Goal: Communication & Community: Answer question/provide support

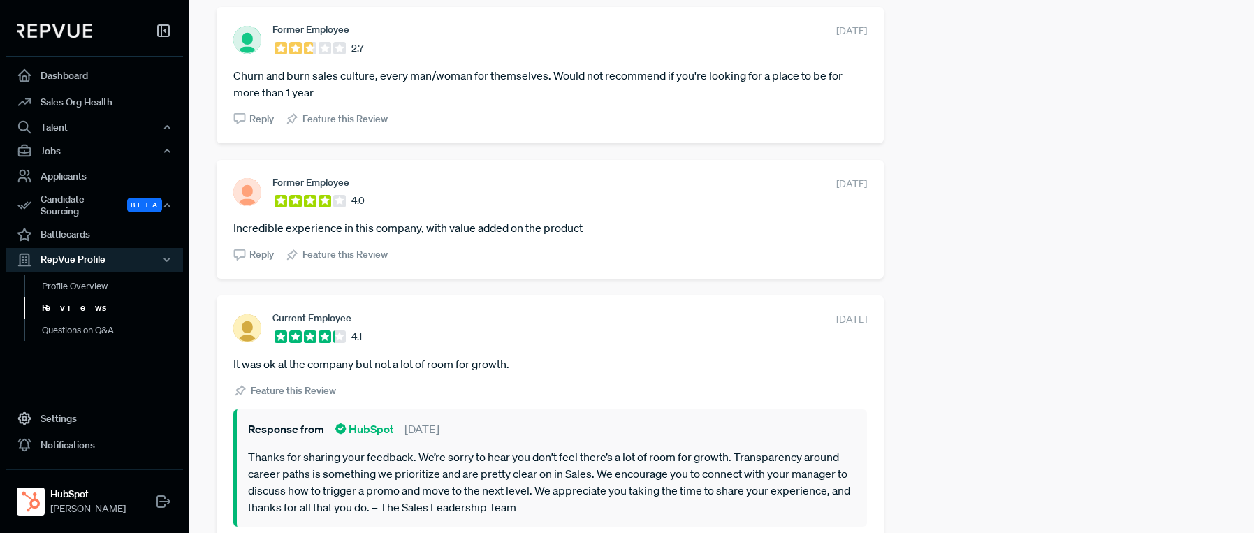
scroll to position [2698, 0]
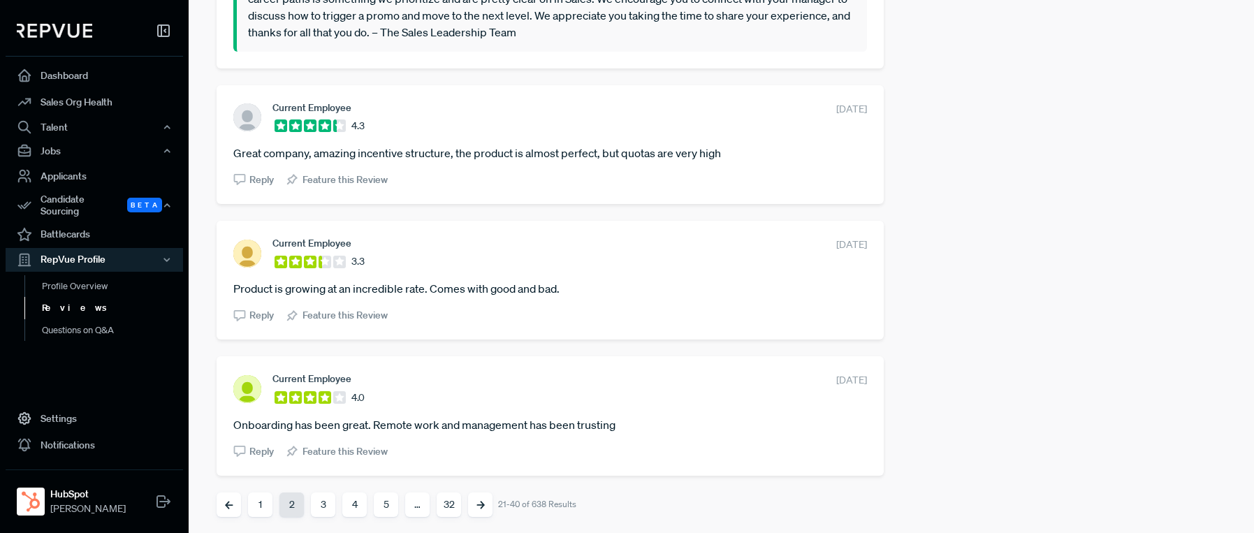
click at [259, 502] on button "1" at bounding box center [260, 505] width 24 height 24
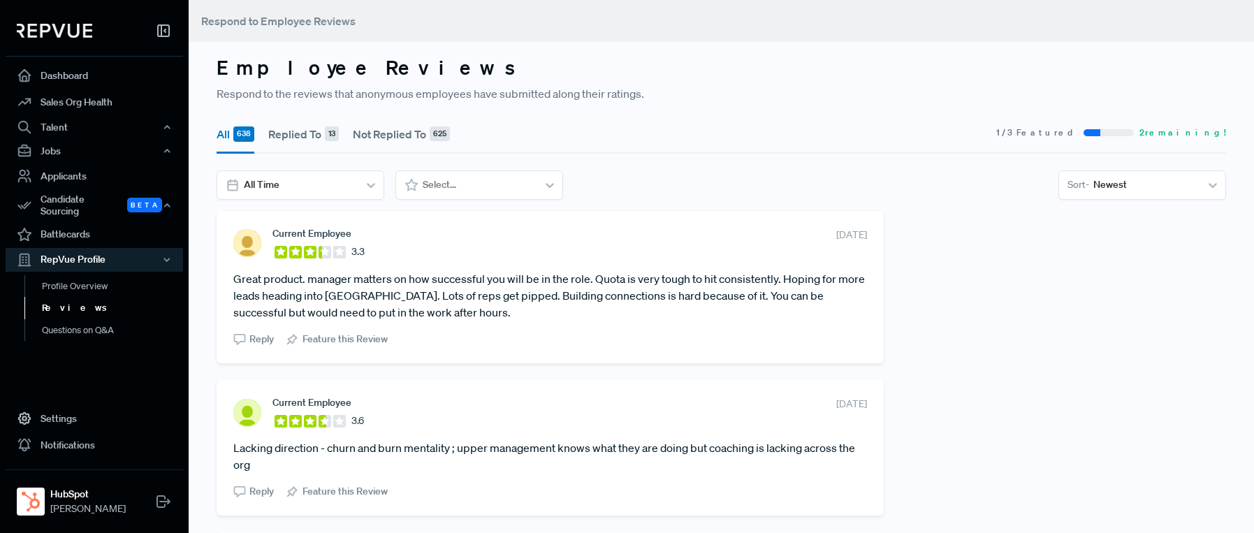
click at [256, 341] on span "Reply" at bounding box center [261, 339] width 24 height 15
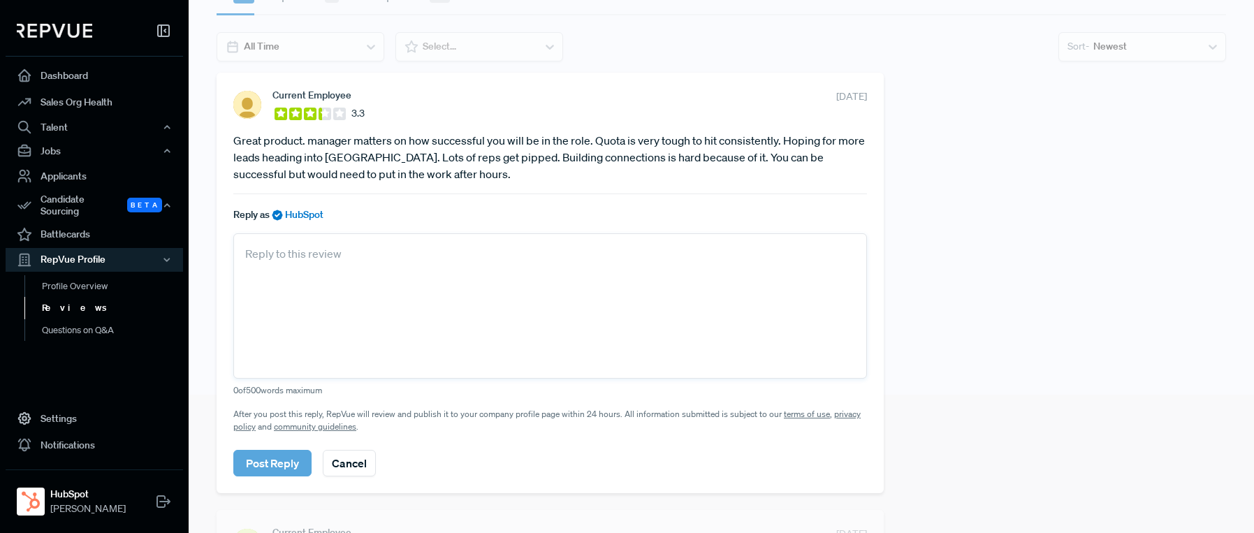
scroll to position [144, 0]
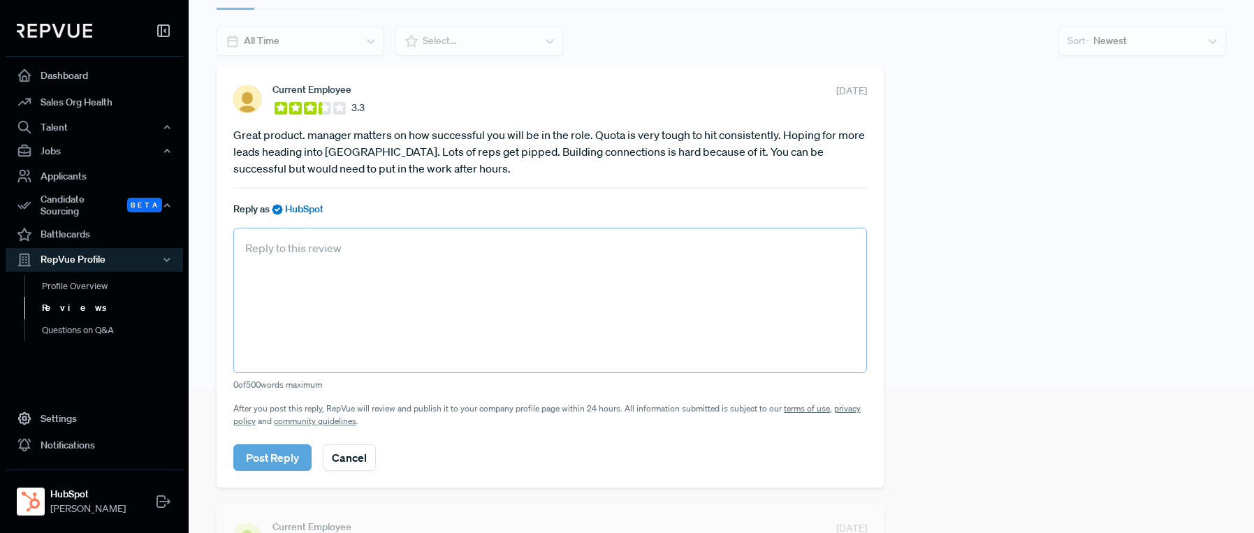
click at [256, 268] on textarea at bounding box center [550, 300] width 634 height 145
paste textarea "Thanks for taking the time to share your experience. We know quotas can be chal…"
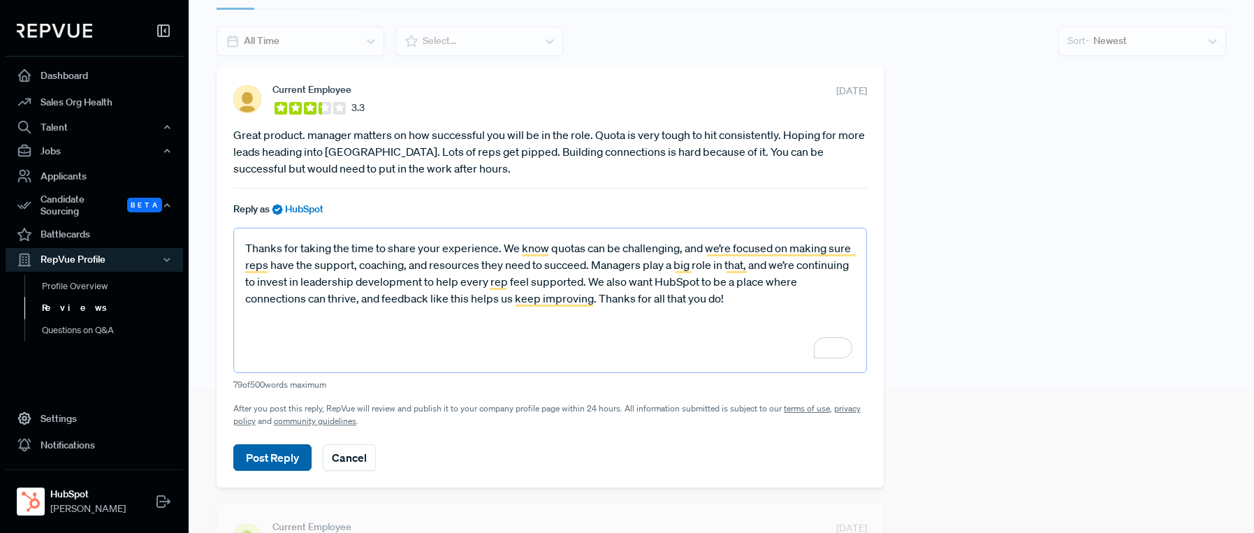
type textarea "Thanks for taking the time to share your experience. We know quotas can be chal…"
click at [266, 456] on button "Post Reply" at bounding box center [272, 457] width 78 height 27
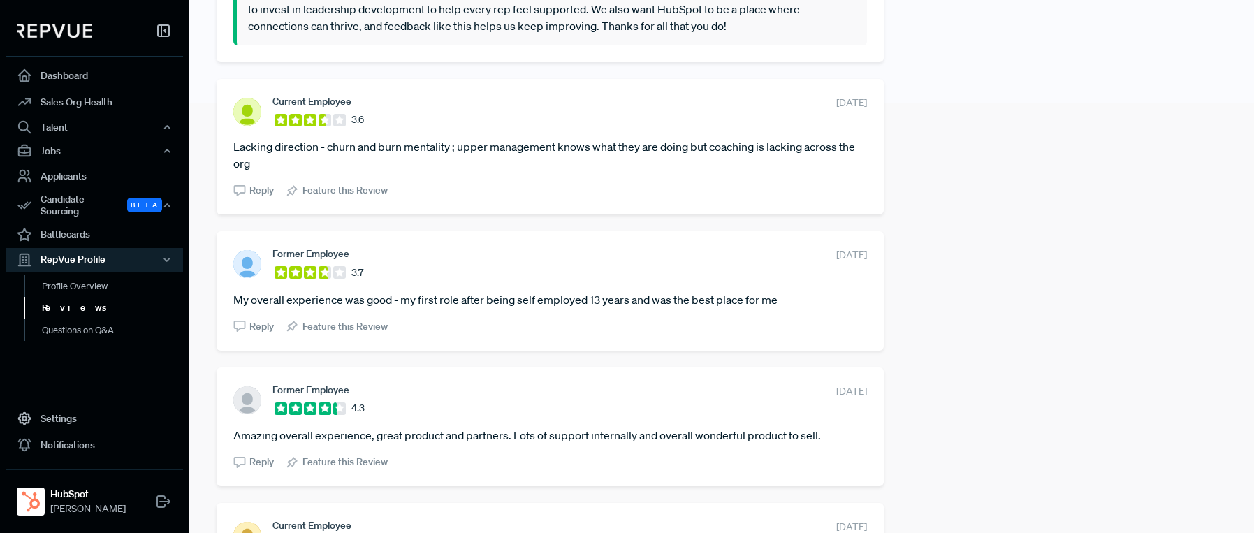
scroll to position [438, 0]
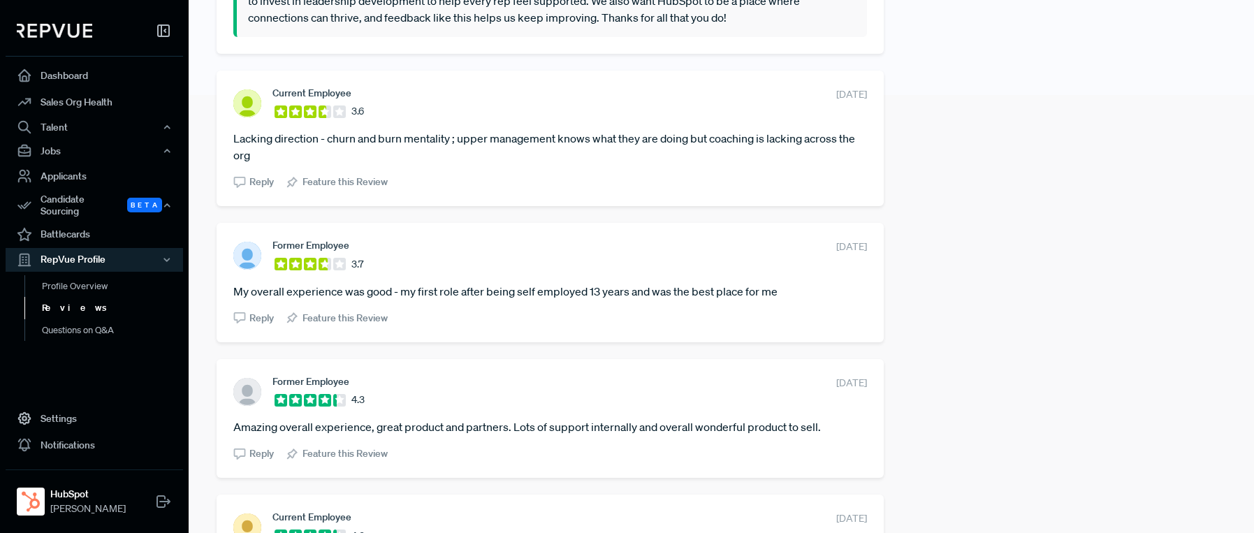
click at [254, 183] on span "Reply" at bounding box center [261, 182] width 24 height 15
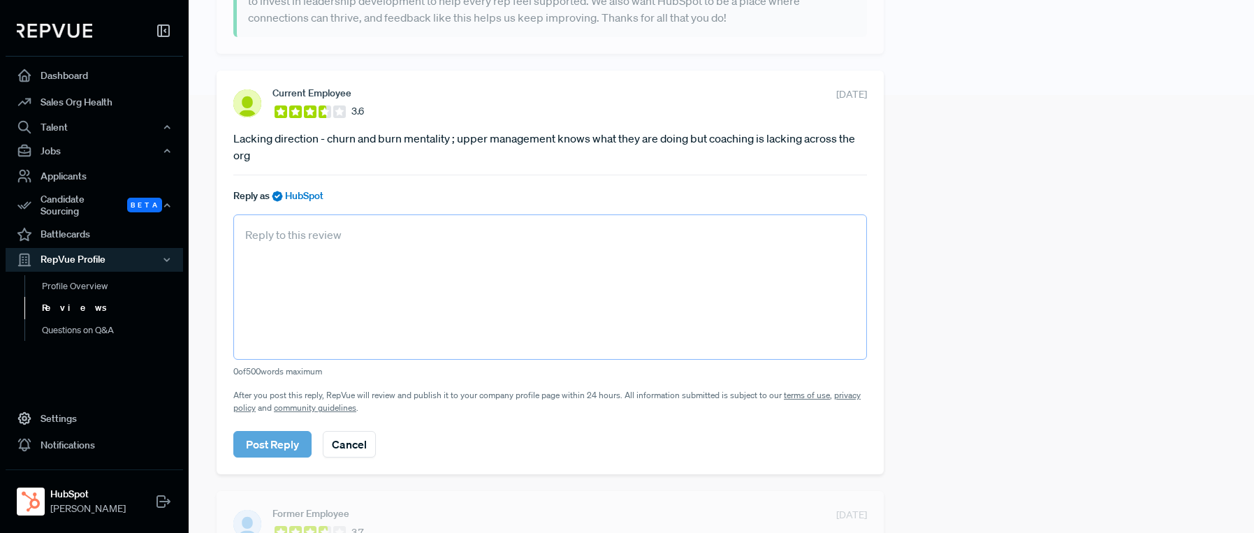
click at [297, 261] on textarea at bounding box center [550, 287] width 634 height 145
paste textarea "Thanks for taking the time to share your perspective. Coaching and development …"
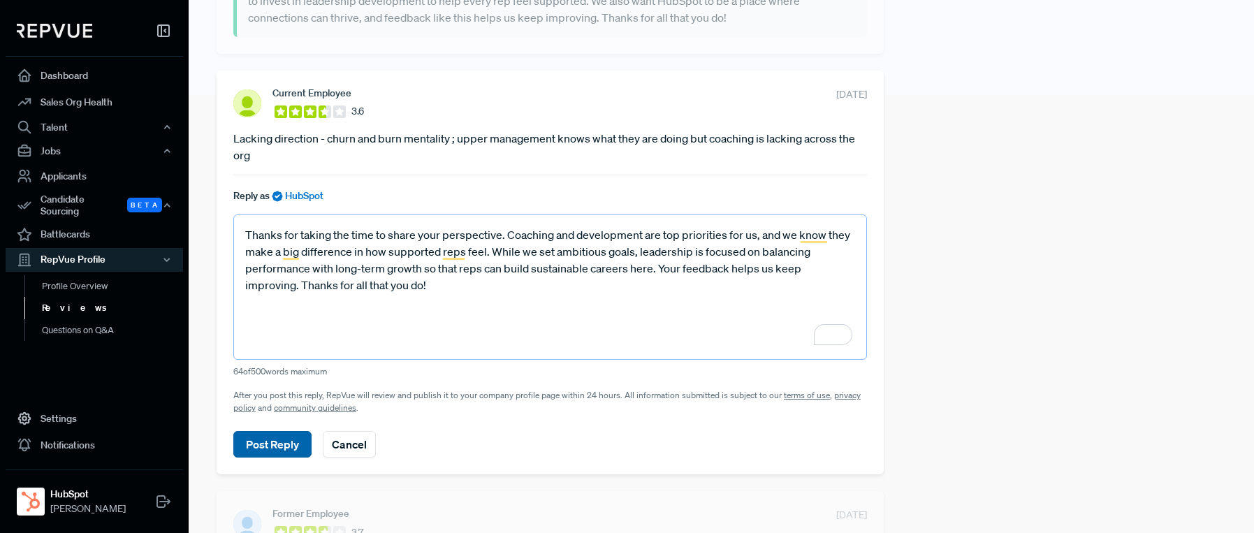
type textarea "Thanks for taking the time to share your perspective. Coaching and development …"
click at [288, 445] on button "Post Reply" at bounding box center [272, 444] width 78 height 27
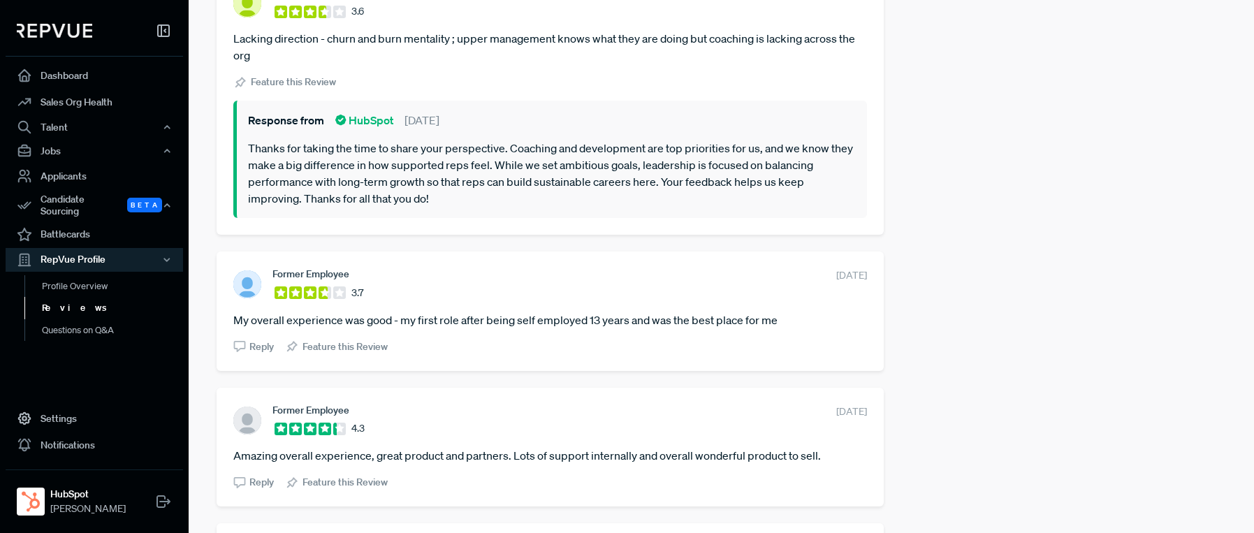
scroll to position [549, 0]
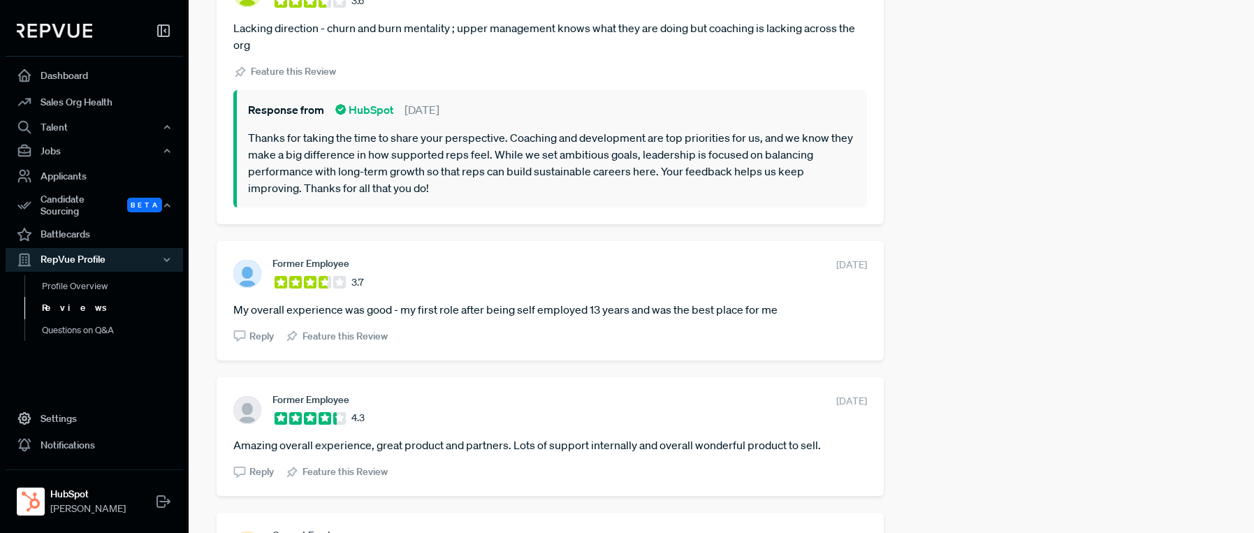
click at [253, 338] on span "Reply" at bounding box center [261, 336] width 24 height 15
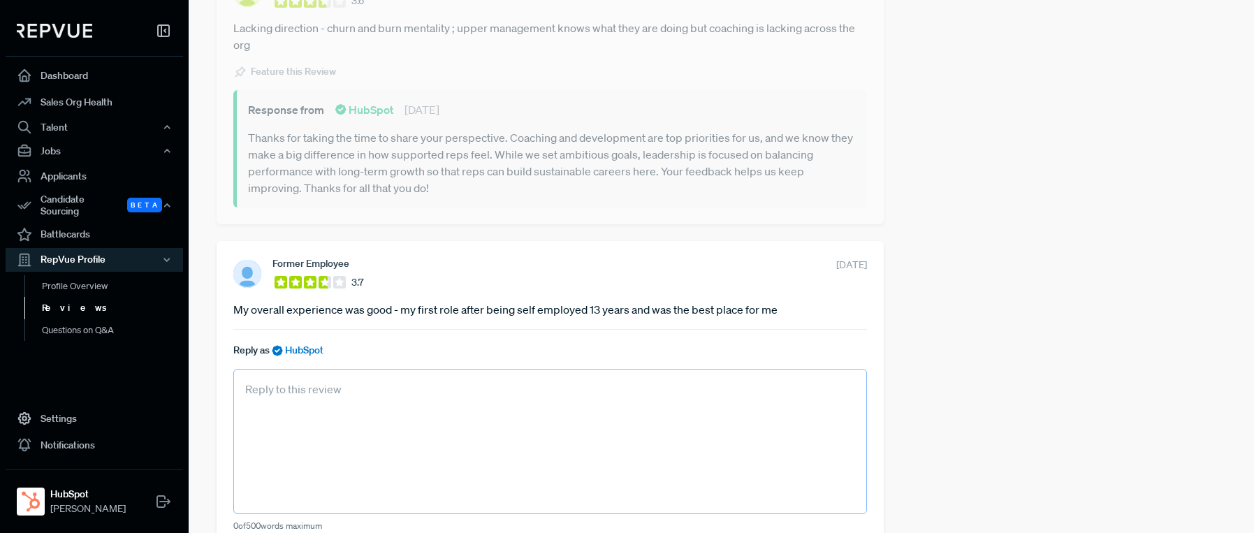
drag, startPoint x: 307, startPoint y: 386, endPoint x: 303, endPoint y: 393, distance: 8.1
click at [307, 386] on textarea at bounding box center [550, 441] width 634 height 145
paste textarea "Thanks so much for sharing your experience. We’re glad HubSpot was a supportive…"
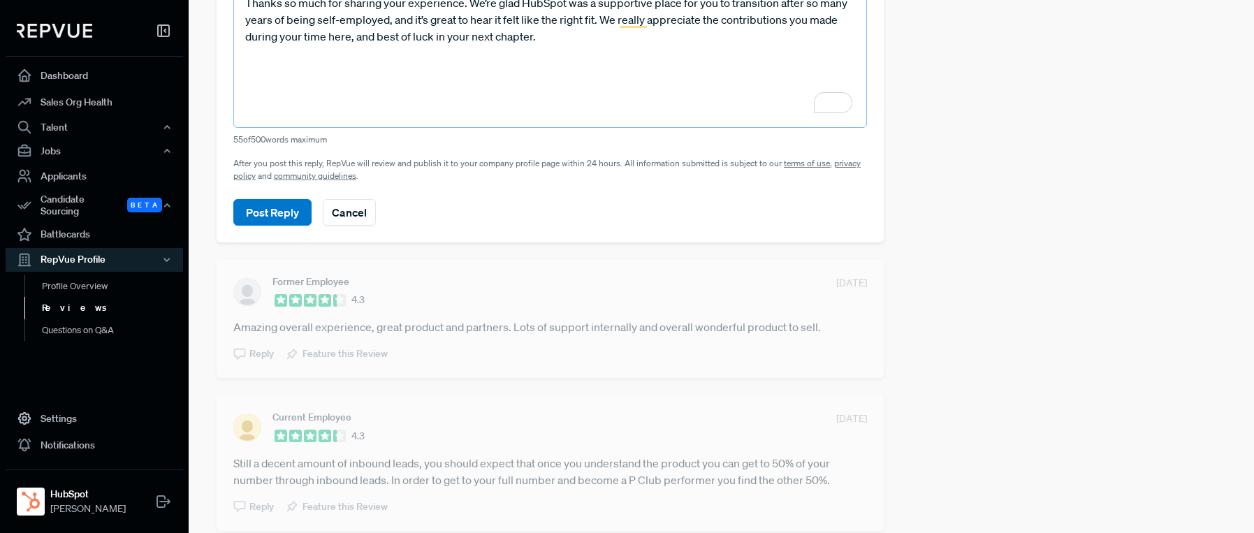
scroll to position [937, 0]
type textarea "Thanks so much for sharing your experience. We’re glad HubSpot was a supportive…"
click at [287, 210] on button "Post Reply" at bounding box center [272, 210] width 78 height 27
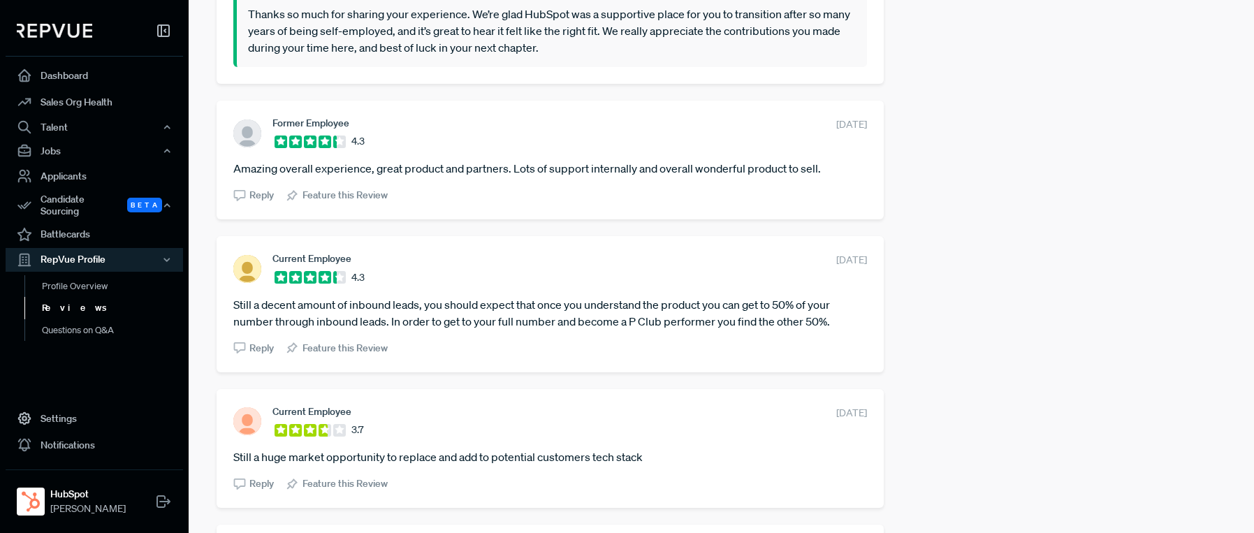
click at [255, 198] on span "Reply" at bounding box center [261, 195] width 24 height 15
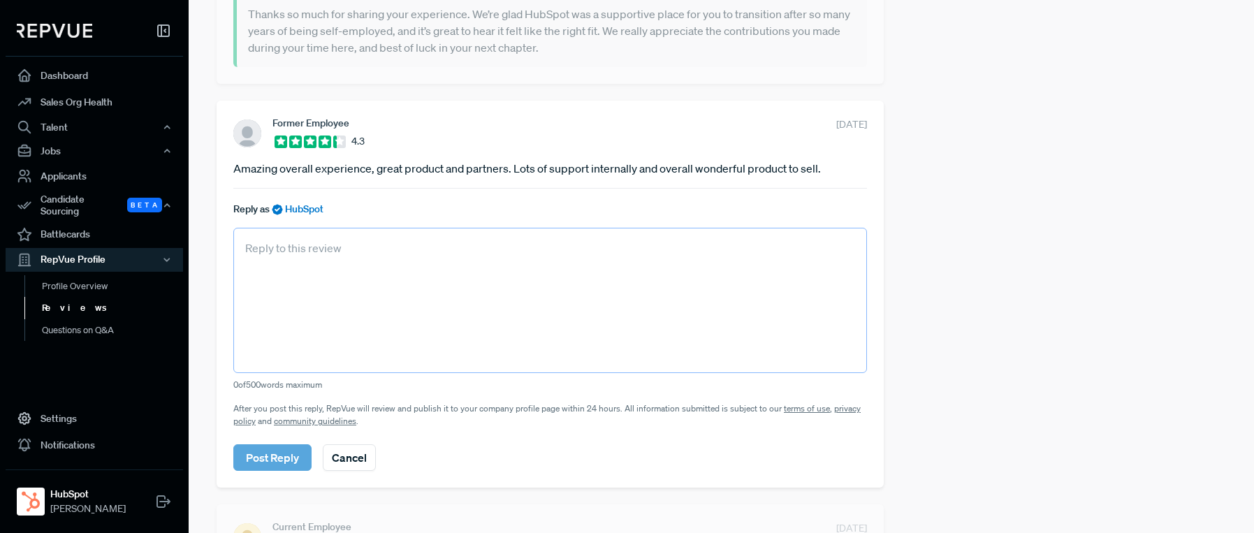
click at [322, 244] on textarea at bounding box center [550, 300] width 634 height 145
click at [306, 245] on textarea at bounding box center [550, 300] width 634 height 145
paste textarea "Thanks so much for sharing this feedback! We’re thrilled to hear you’ve had suc…"
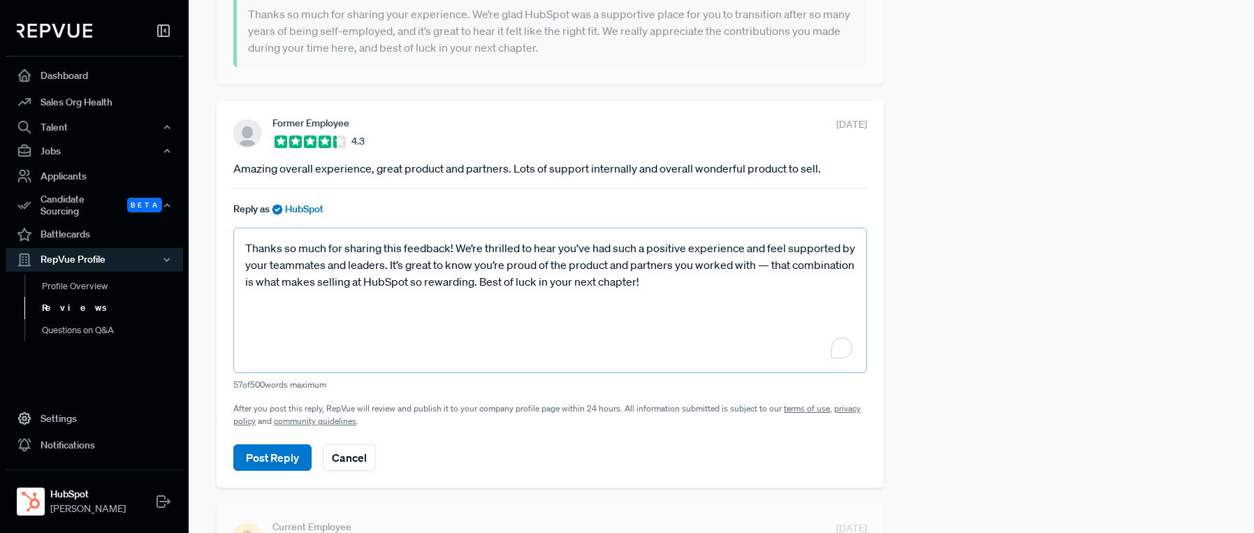
type textarea "Thanks so much for sharing this feedback! We’re thrilled to hear you’ve had suc…"
click at [275, 456] on button "Post Reply" at bounding box center [272, 457] width 78 height 27
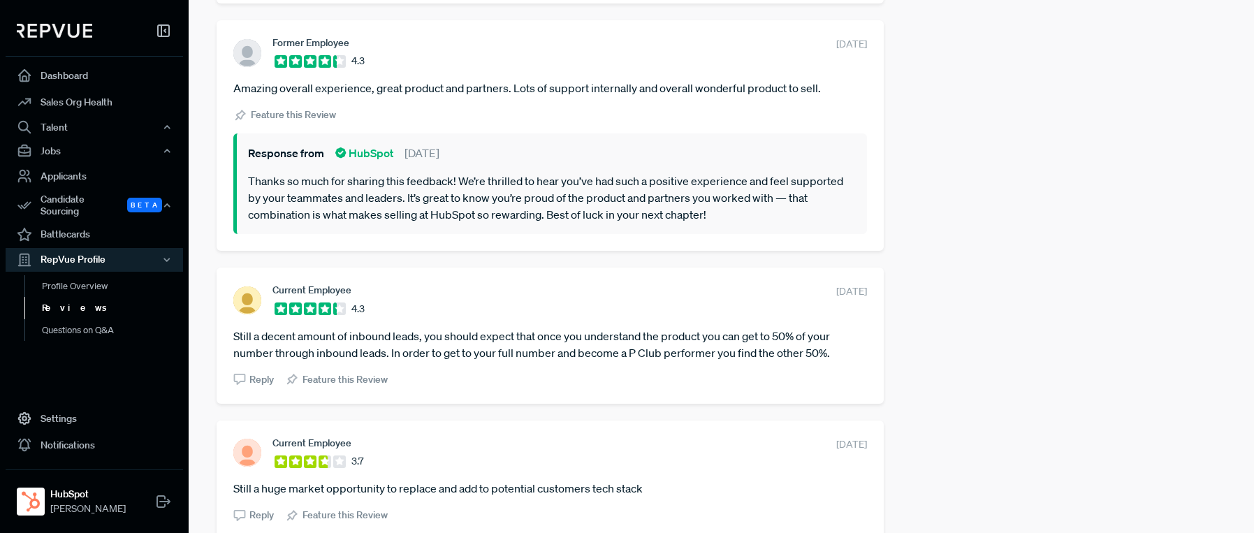
scroll to position [1029, 0]
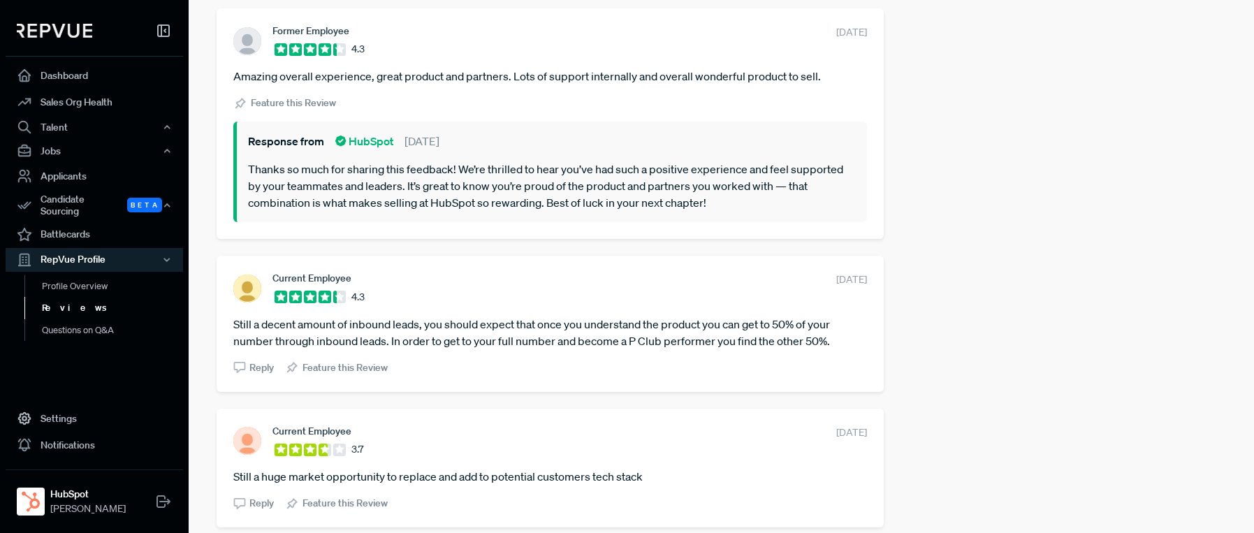
click at [247, 373] on div "Reply" at bounding box center [253, 368] width 41 height 15
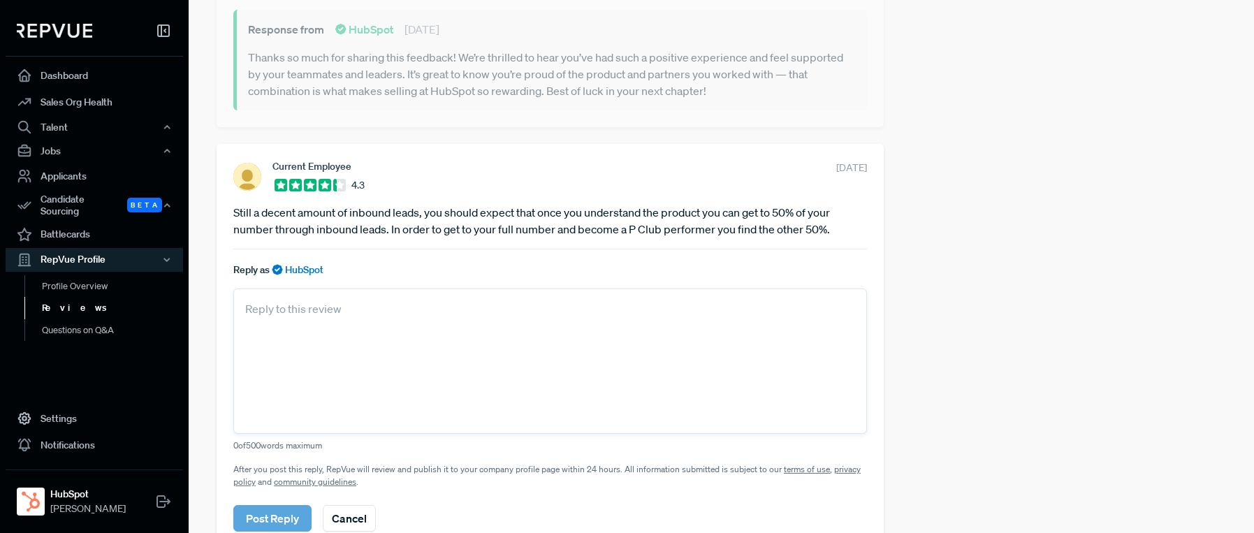
scroll to position [1143, 0]
click at [321, 332] on textarea at bounding box center [550, 359] width 634 height 145
click at [281, 313] on textarea at bounding box center [550, 359] width 634 height 145
paste textarea "Thanks for taking the time to share your experience. We’re glad to hear you see…"
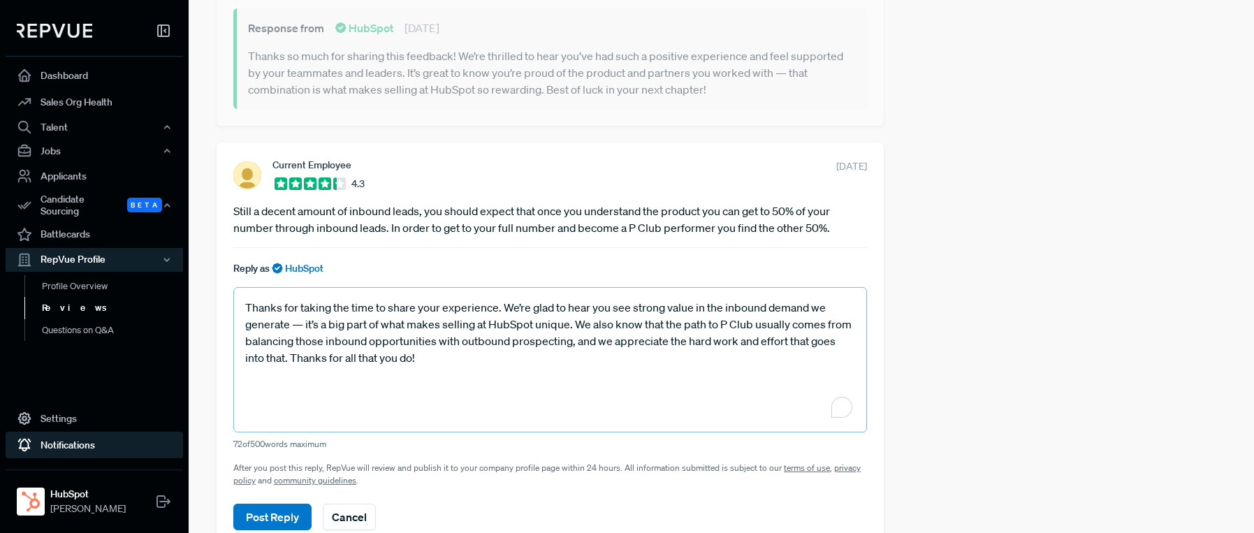
type textarea "Thanks for taking the time to share your experience. We’re glad to hear you see…"
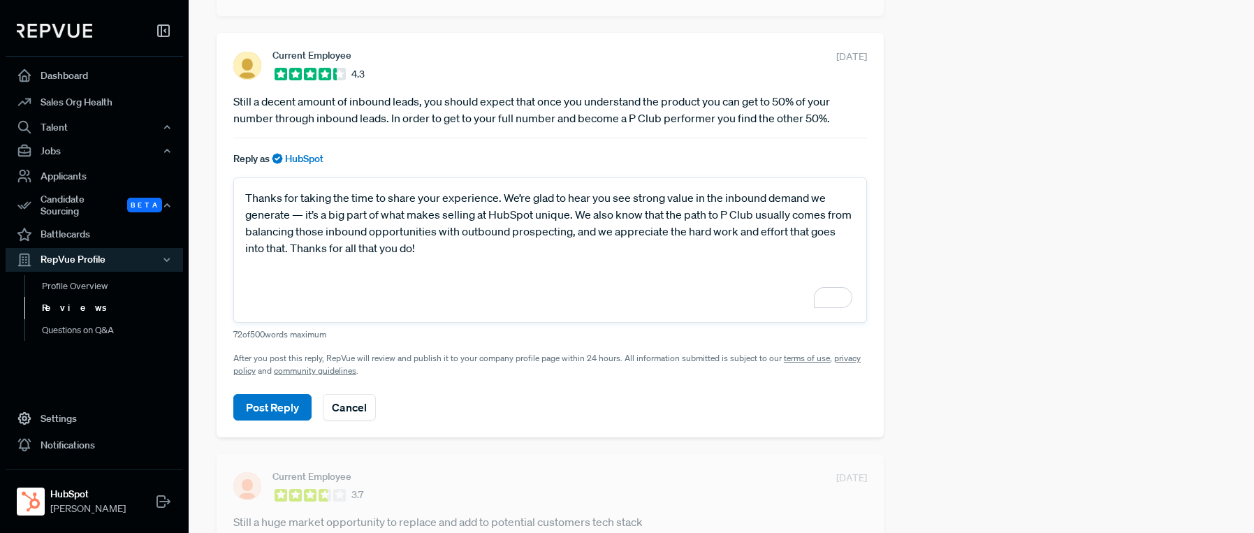
click at [277, 405] on button "Post Reply" at bounding box center [272, 407] width 78 height 27
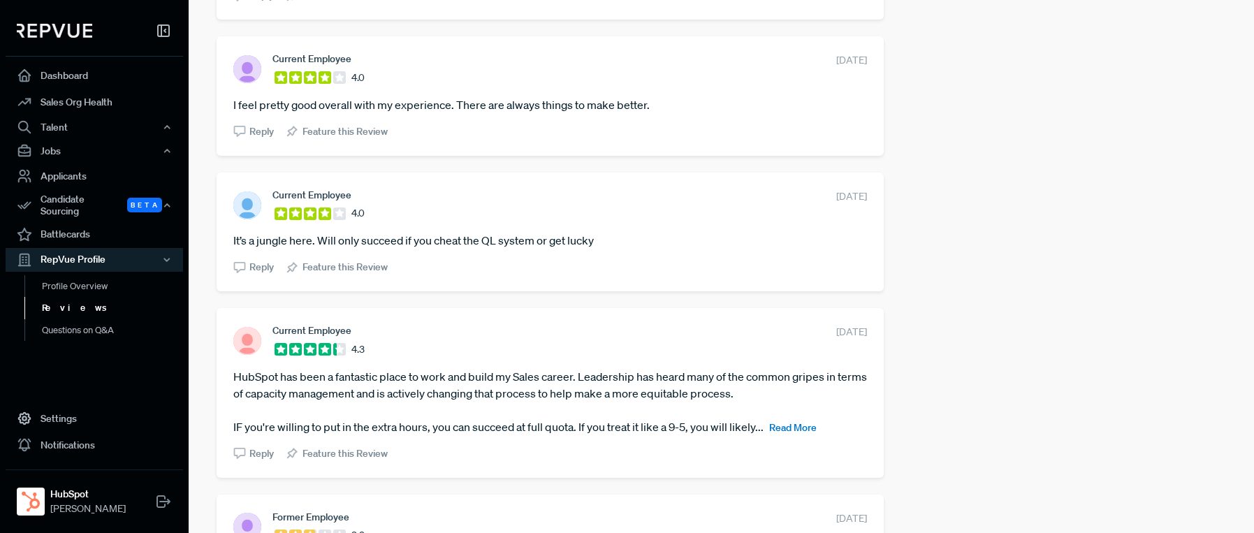
scroll to position [1937, 0]
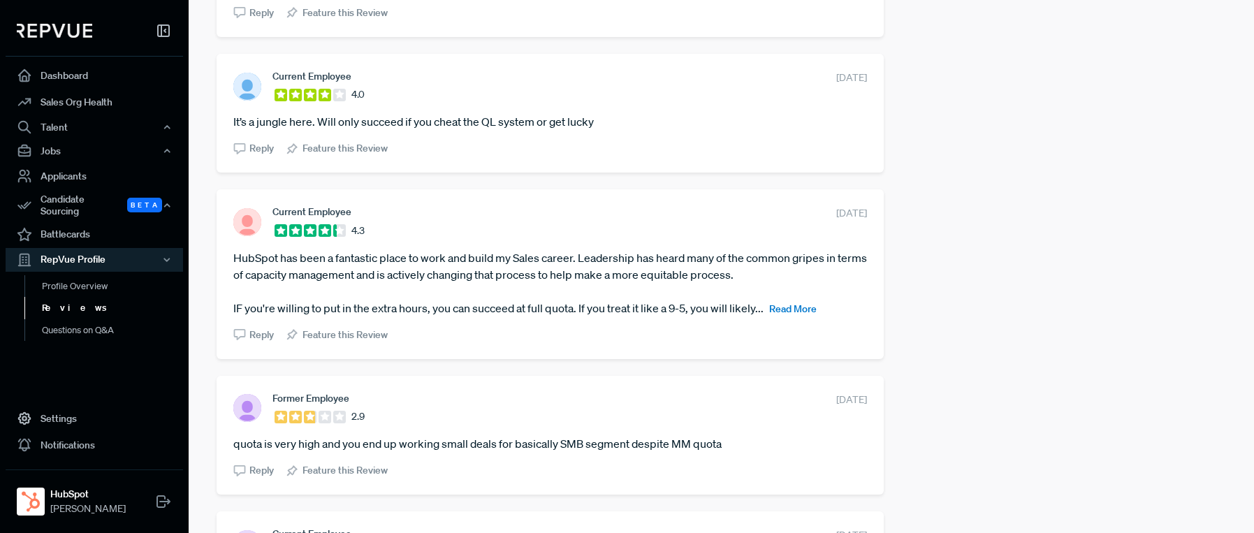
click at [783, 308] on span "Read More" at bounding box center [793, 309] width 48 height 13
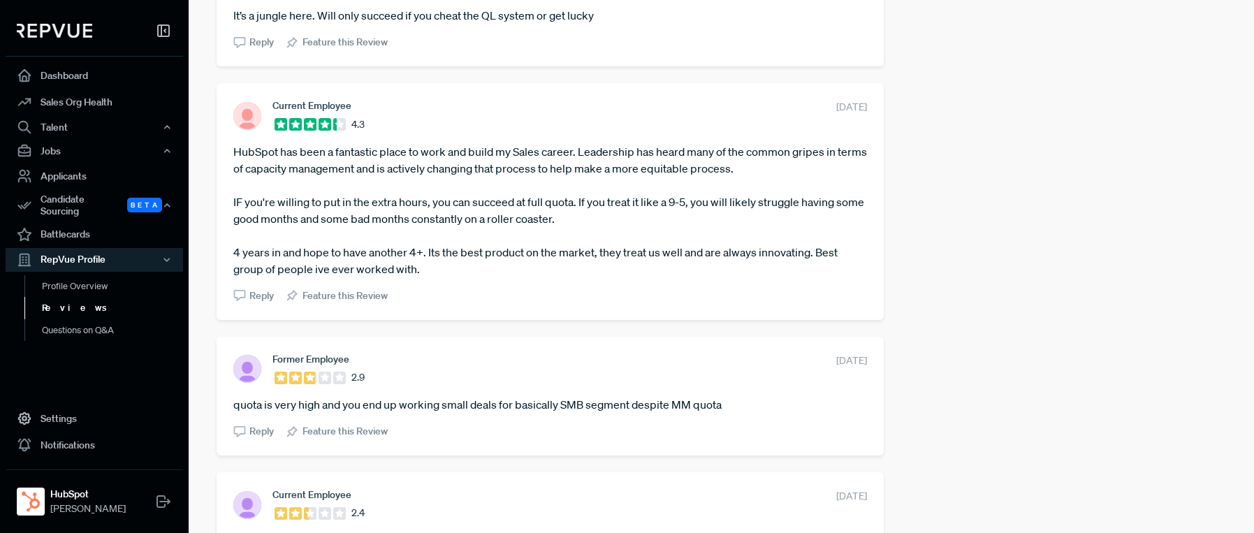
scroll to position [2050, 0]
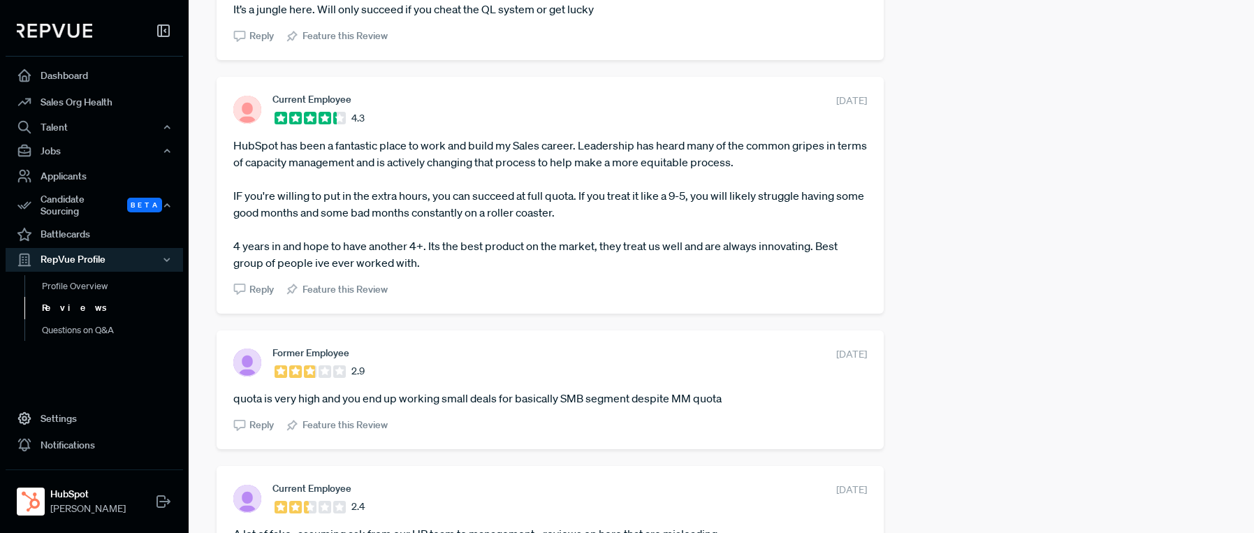
click at [264, 291] on span "Reply" at bounding box center [261, 289] width 24 height 15
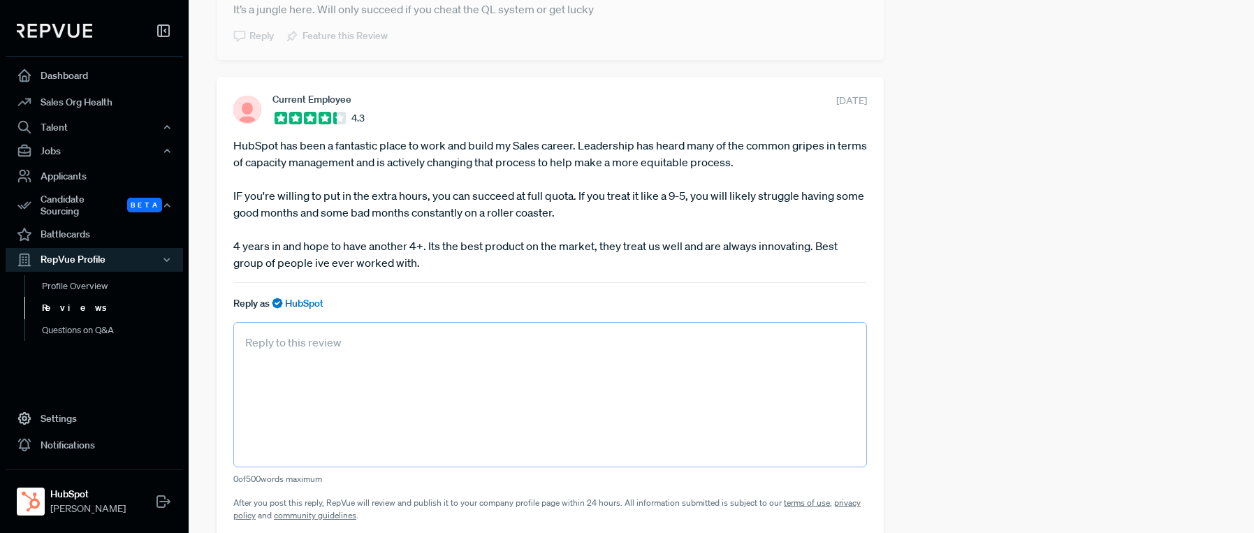
drag, startPoint x: 289, startPoint y: 342, endPoint x: 256, endPoint y: 340, distance: 32.9
click at [289, 342] on textarea at bounding box center [550, 394] width 634 height 145
click at [258, 340] on textarea at bounding box center [550, 394] width 634 height 145
paste textarea "Thanks for such a thoughtful review. It’s great to hear HubSpot has been a fant…"
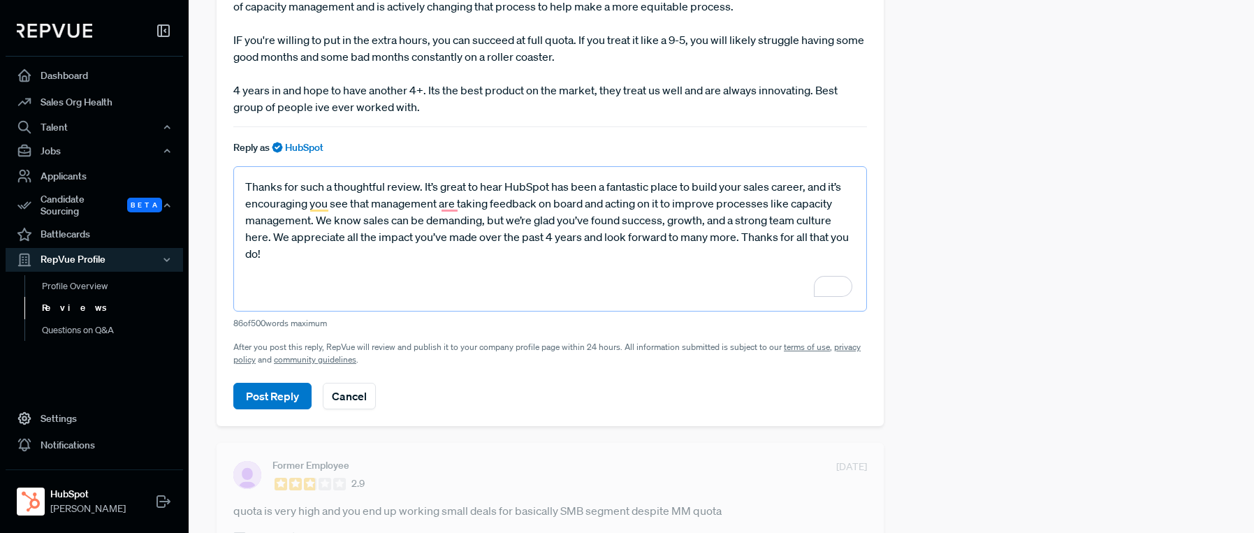
scroll to position [2214, 0]
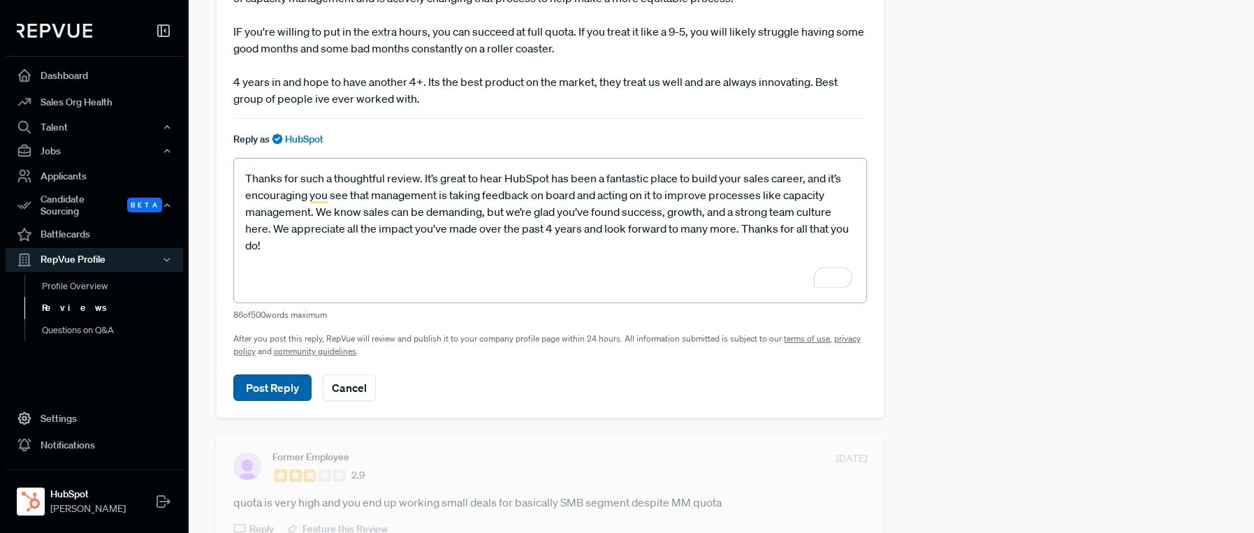
type textarea "Thanks for such a thoughtful review. It’s great to hear HubSpot has been a fant…"
click at [259, 387] on button "Post Reply" at bounding box center [272, 388] width 78 height 27
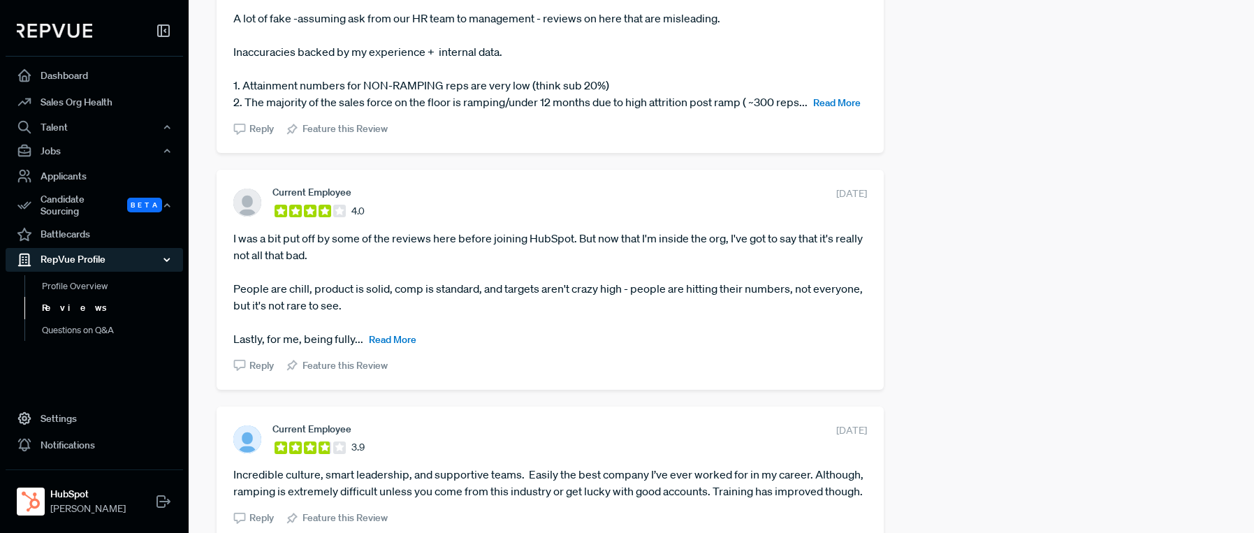
scroll to position [2737, 0]
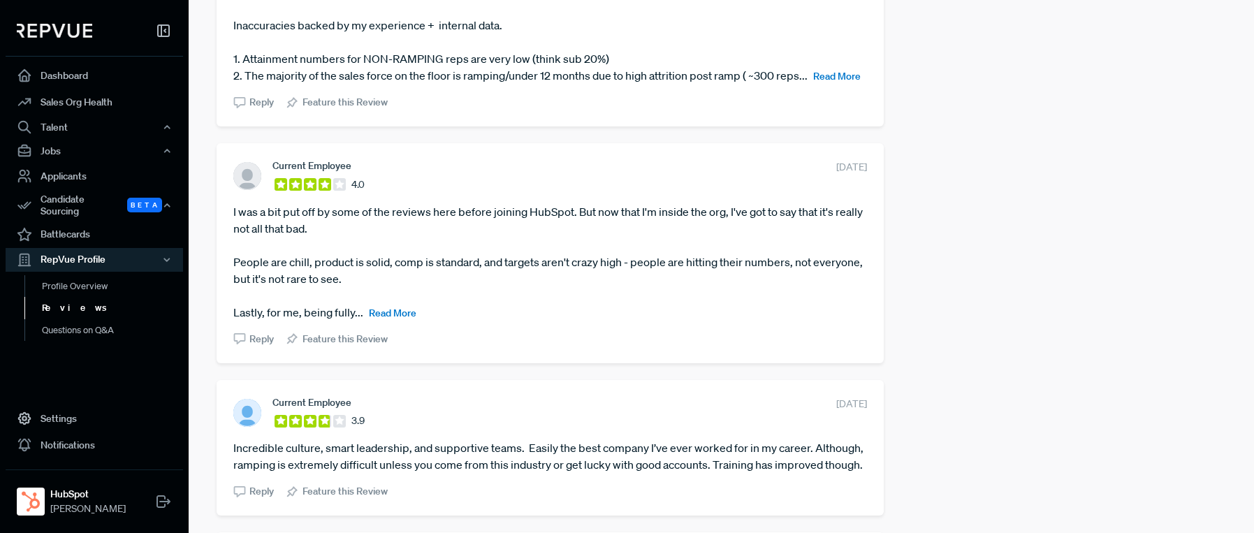
click at [400, 314] on span "Read More" at bounding box center [393, 313] width 48 height 13
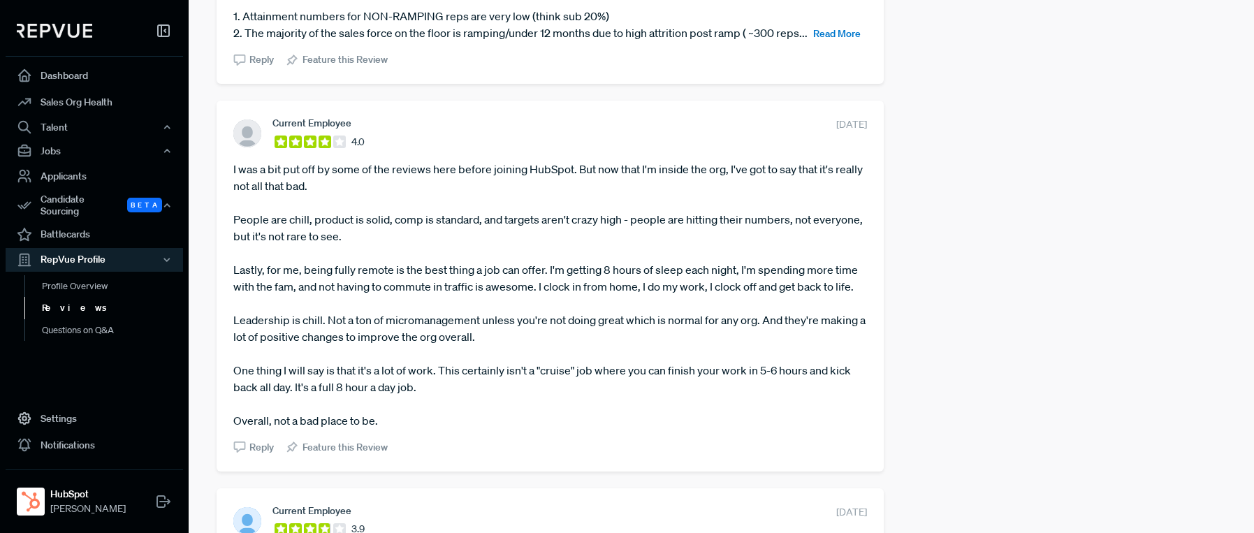
scroll to position [2795, 0]
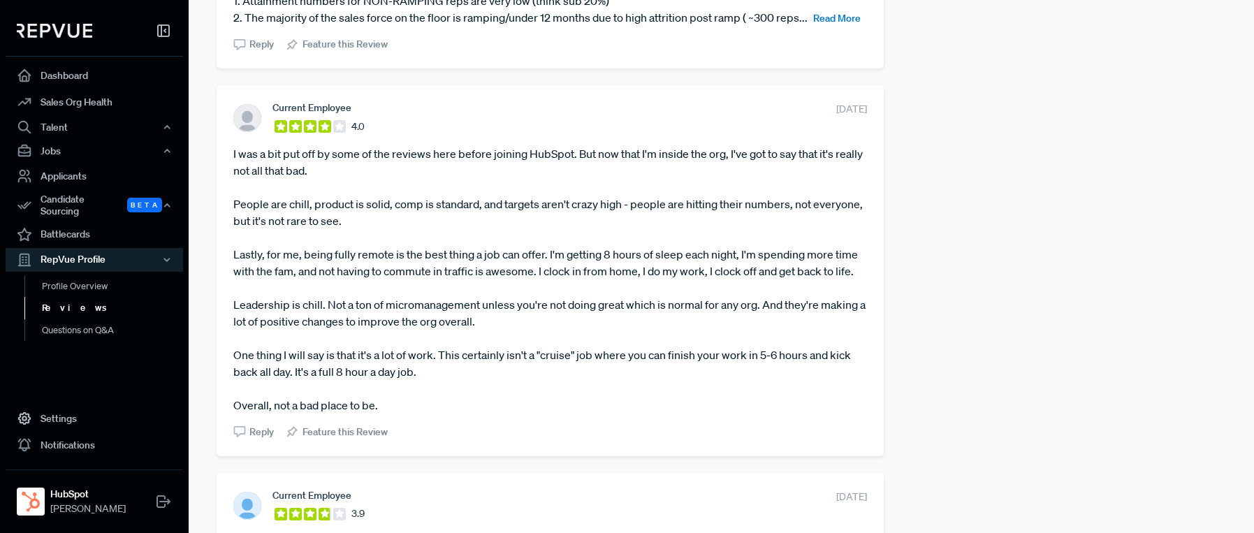
click at [259, 434] on span "Reply" at bounding box center [261, 432] width 24 height 15
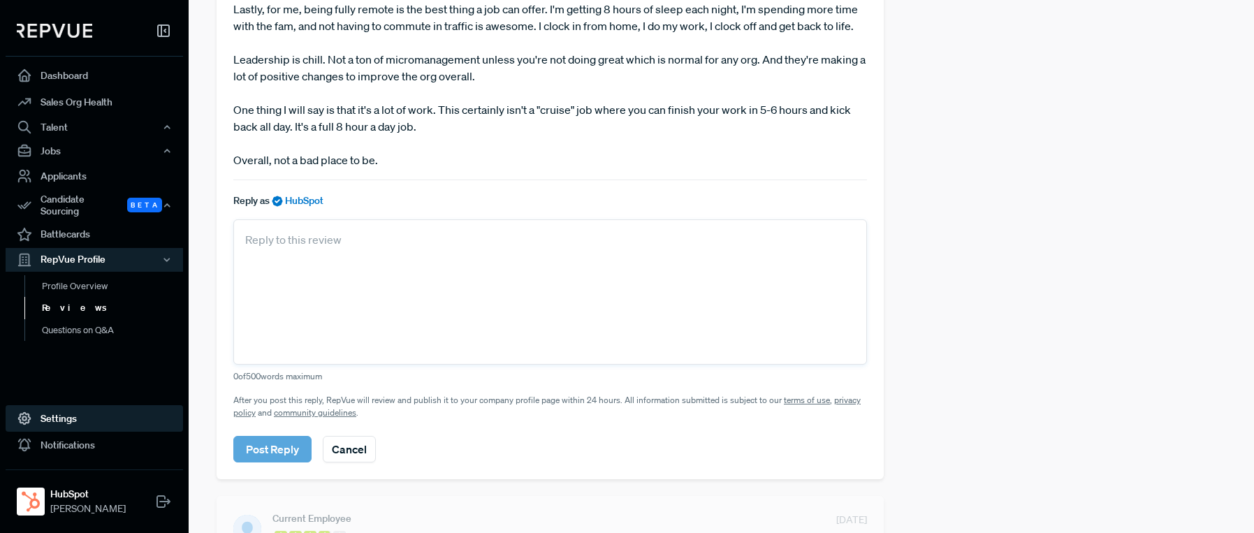
scroll to position [3044, 0]
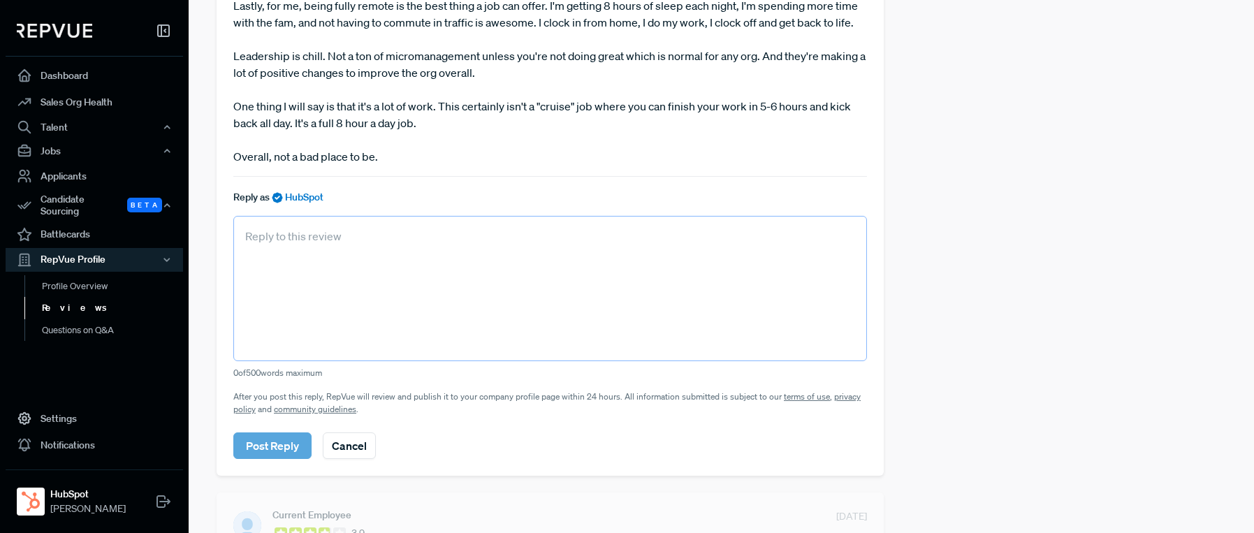
click at [267, 237] on textarea at bounding box center [550, 288] width 634 height 145
paste textarea "Thanks for sharing such a thoughtful and balanced perspective. We’re glad to he…"
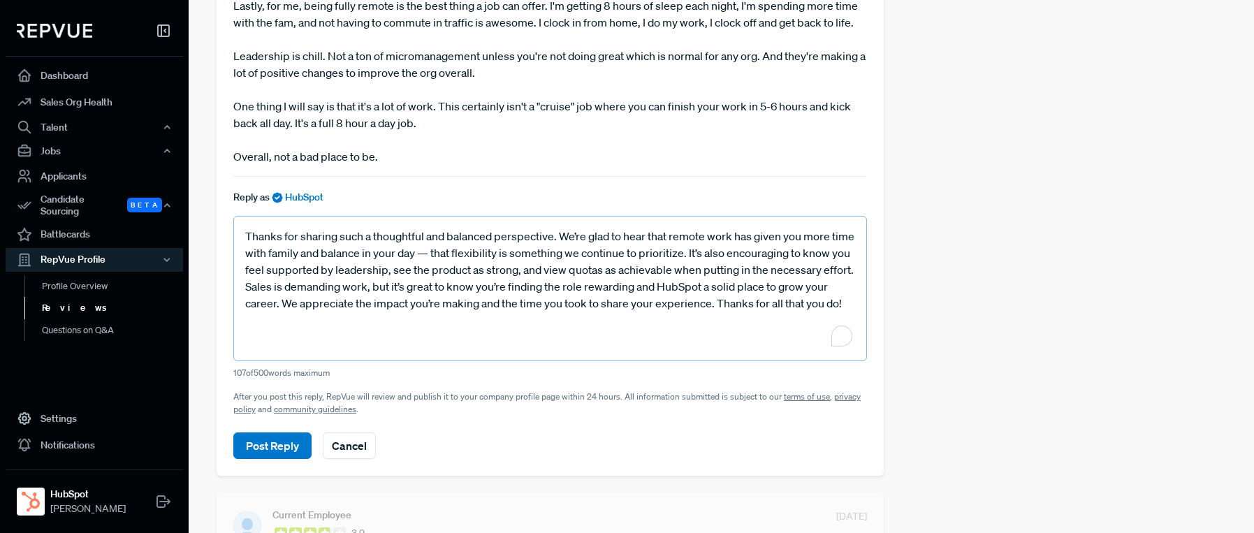
type textarea "Thanks for sharing such a thoughtful and balanced perspective. We’re glad to he…"
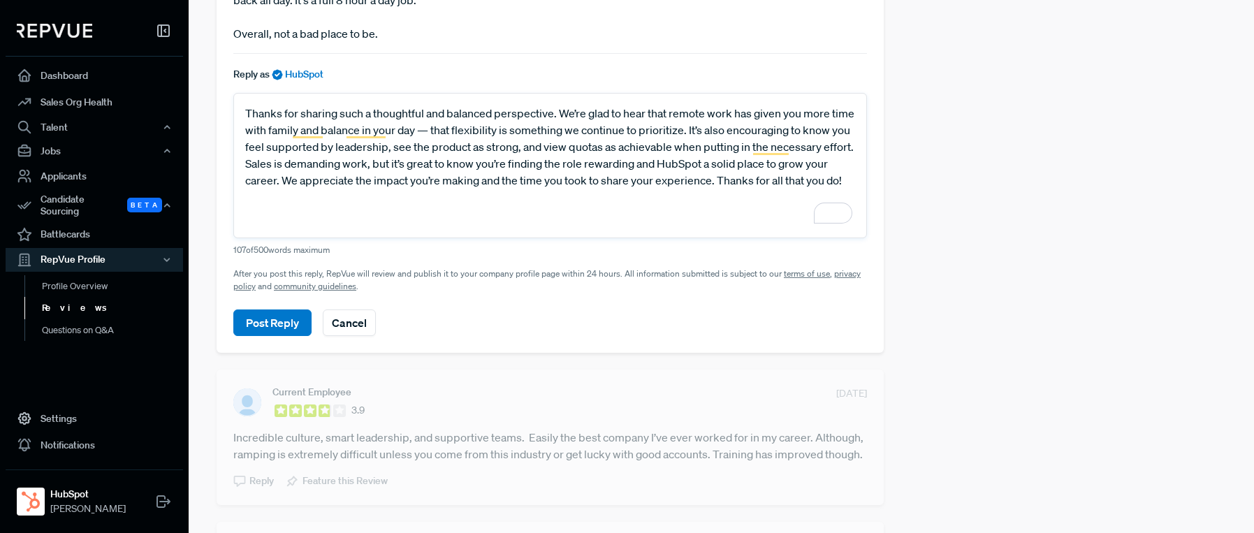
click at [265, 320] on button "Post Reply" at bounding box center [272, 323] width 78 height 27
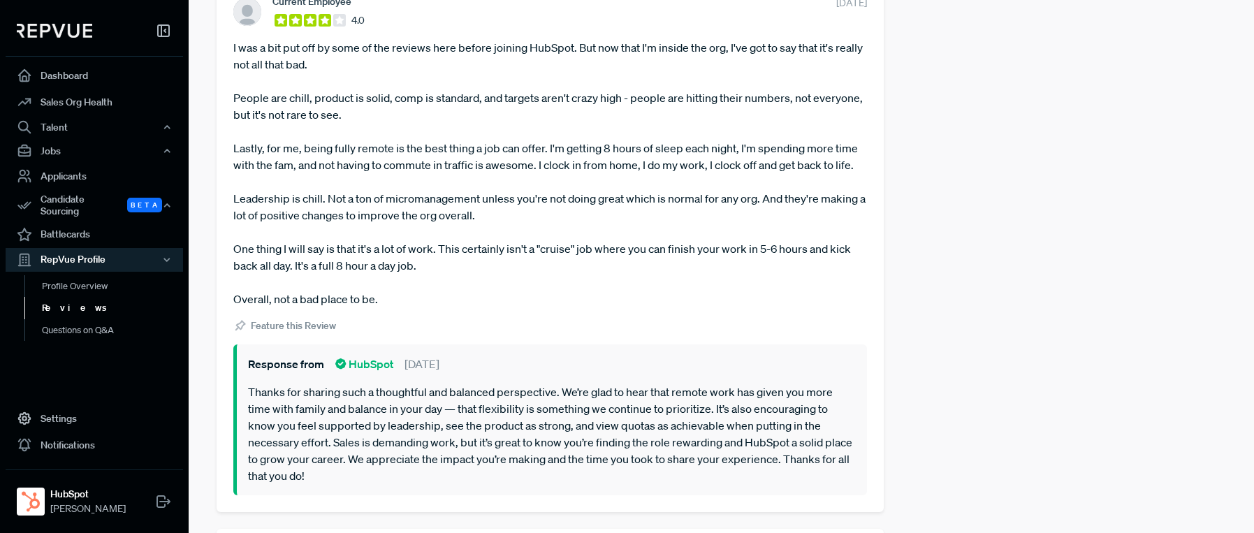
scroll to position [2901, 0]
click at [305, 328] on span "Feature this Review" at bounding box center [293, 326] width 85 height 15
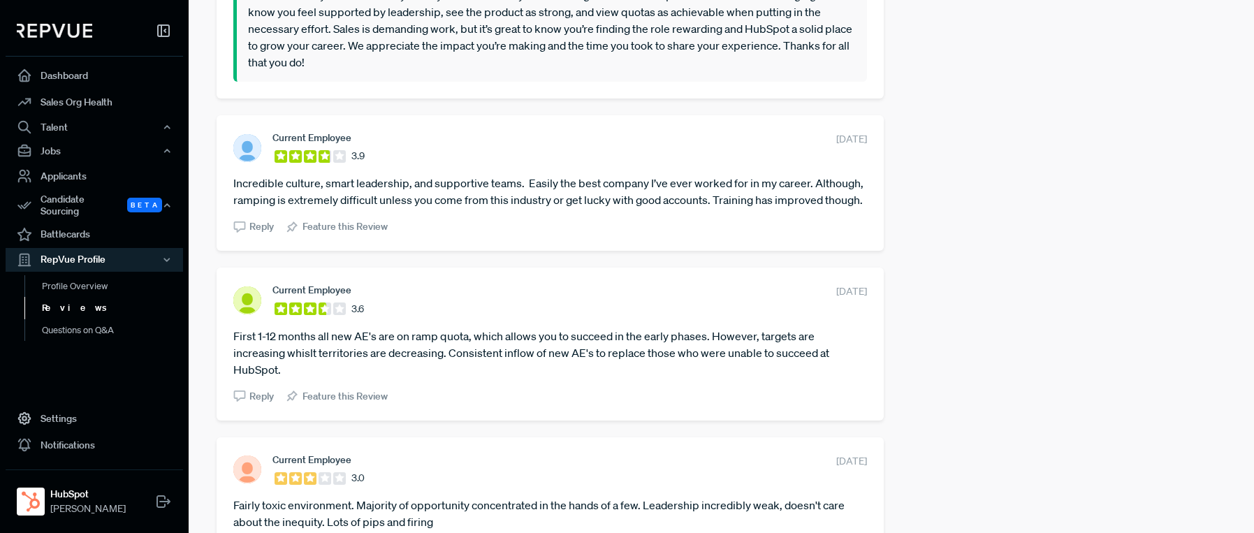
scroll to position [3317, 0]
click at [253, 223] on span "Reply" at bounding box center [261, 224] width 24 height 15
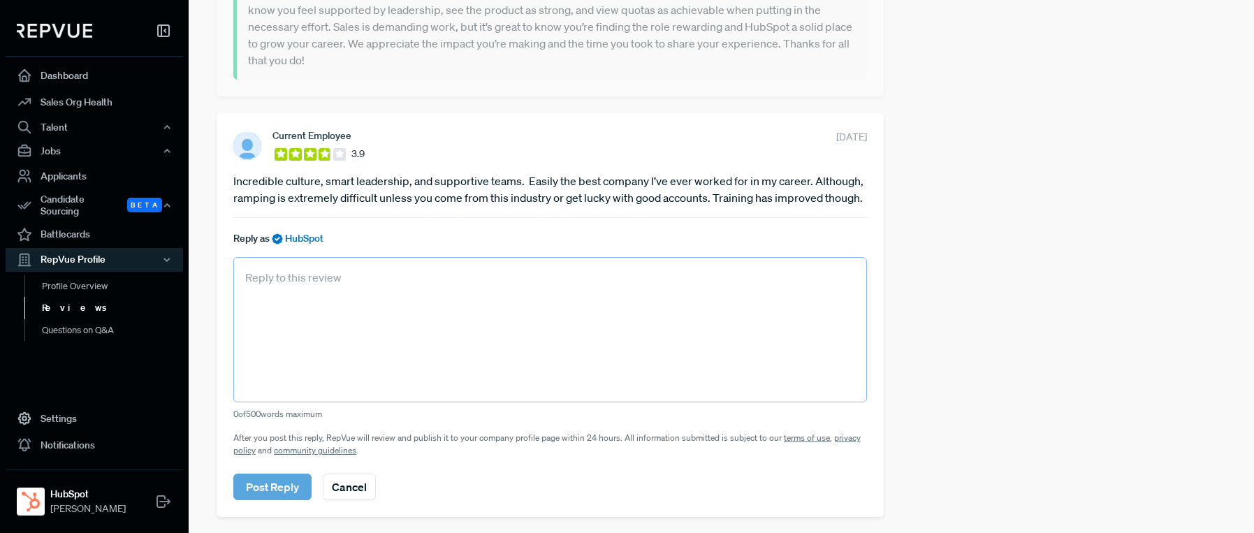
click at [252, 298] on textarea at bounding box center [550, 329] width 634 height 145
paste textarea "Thanks for sharing your experience! We’re thrilled to hear you’ve found the cul…"
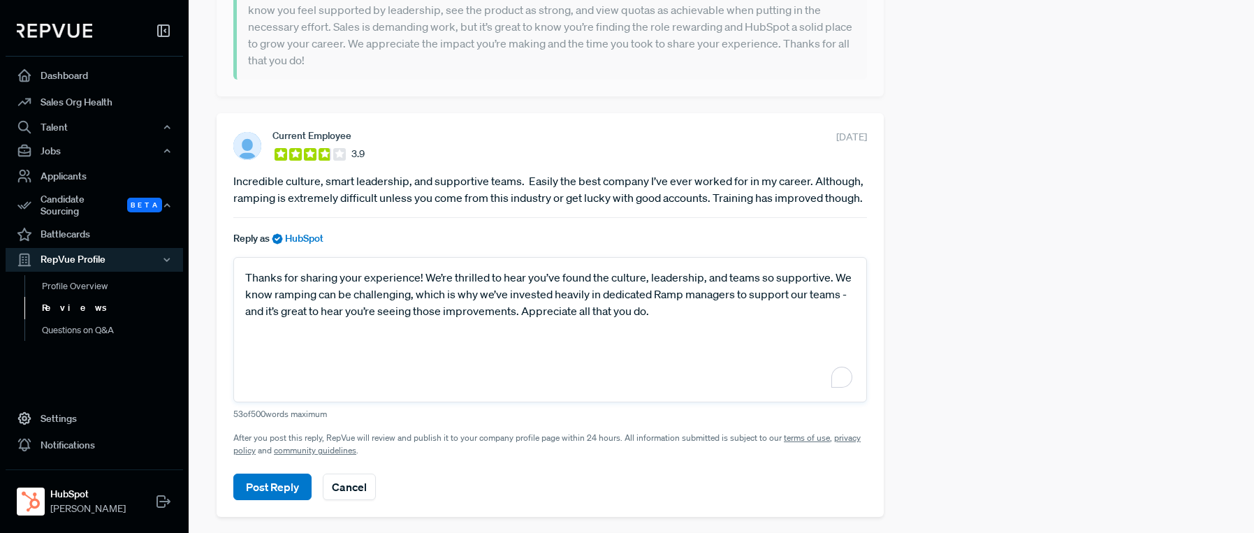
click at [652, 324] on section "Current Employee 3.9 August 21, 2025 Incredible culture, smart leadership, and …" at bounding box center [550, 315] width 634 height 370
click at [648, 314] on section "Current Employee 3.9 August 21, 2025 Incredible culture, smart leadership, and …" at bounding box center [550, 315] width 634 height 370
click at [654, 317] on textarea "Thanks for sharing your experience! We’re thrilled to hear you’ve found the cul…" at bounding box center [550, 329] width 634 height 145
type textarea "Thanks for sharing your experience! We’re thrilled to hear you’ve found the cul…"
click at [286, 486] on button "Post Reply" at bounding box center [272, 487] width 78 height 27
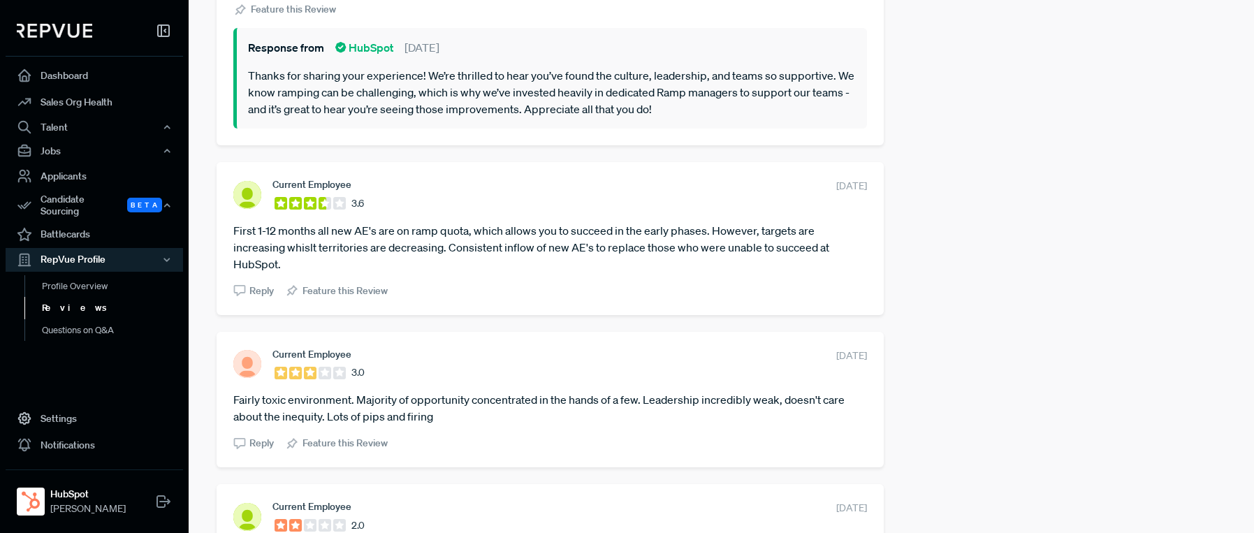
scroll to position [3609, 0]
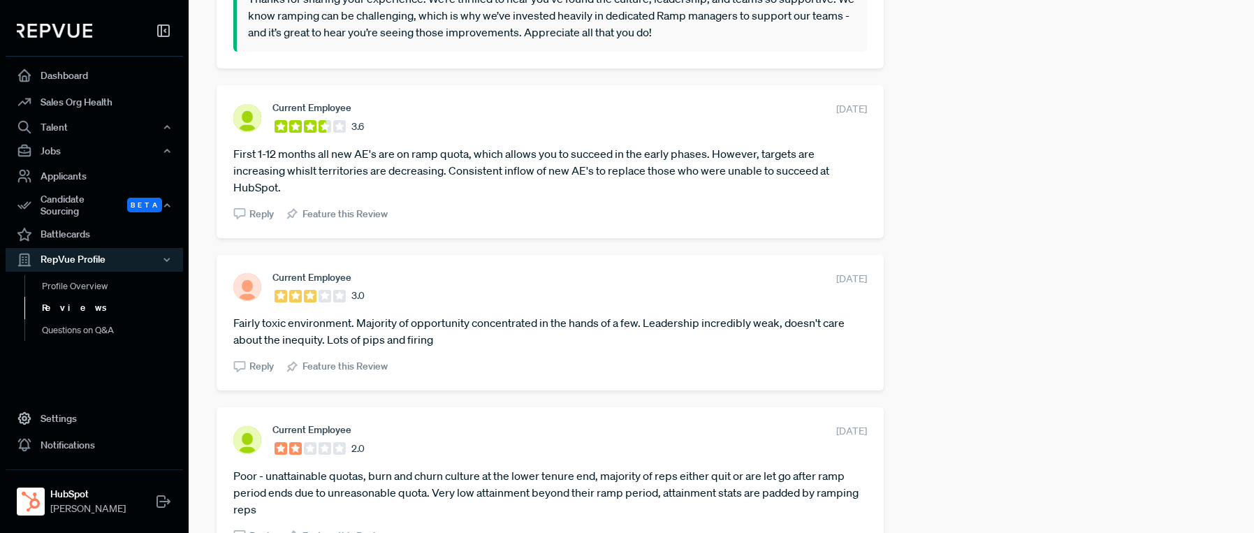
click at [491, 370] on section "Reply Feature this Review" at bounding box center [550, 364] width 634 height 20
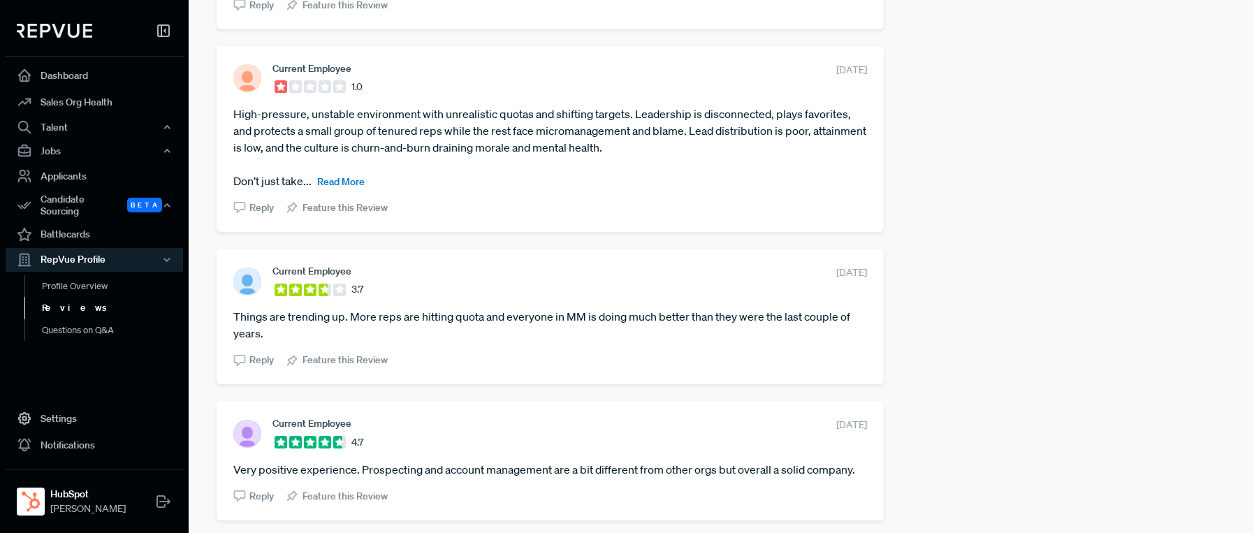
scroll to position [4185, 0]
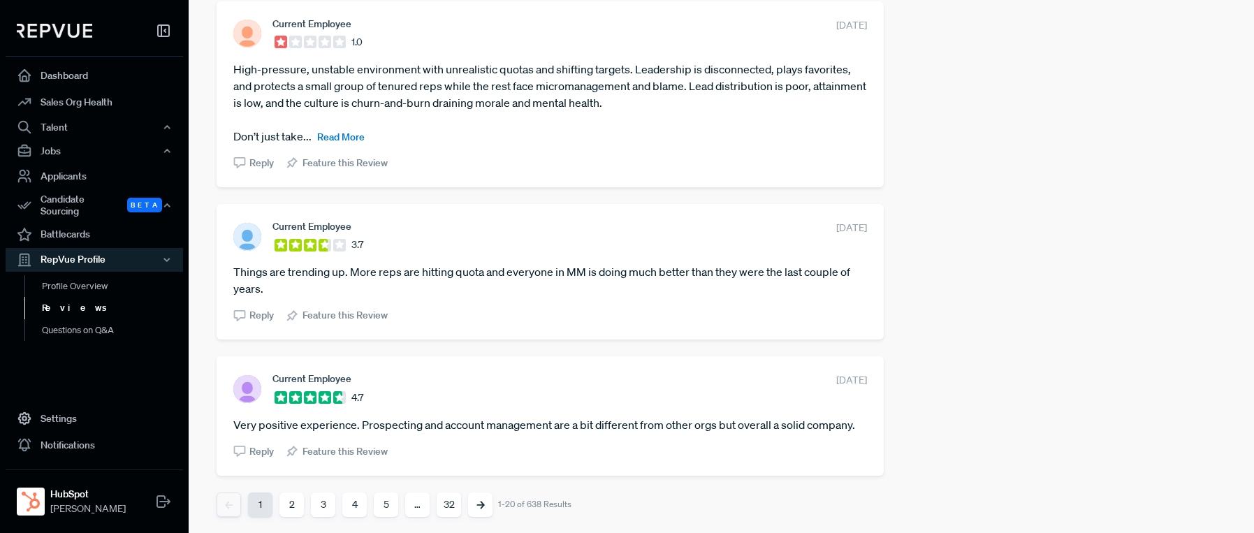
click at [283, 505] on button "2" at bounding box center [292, 505] width 24 height 24
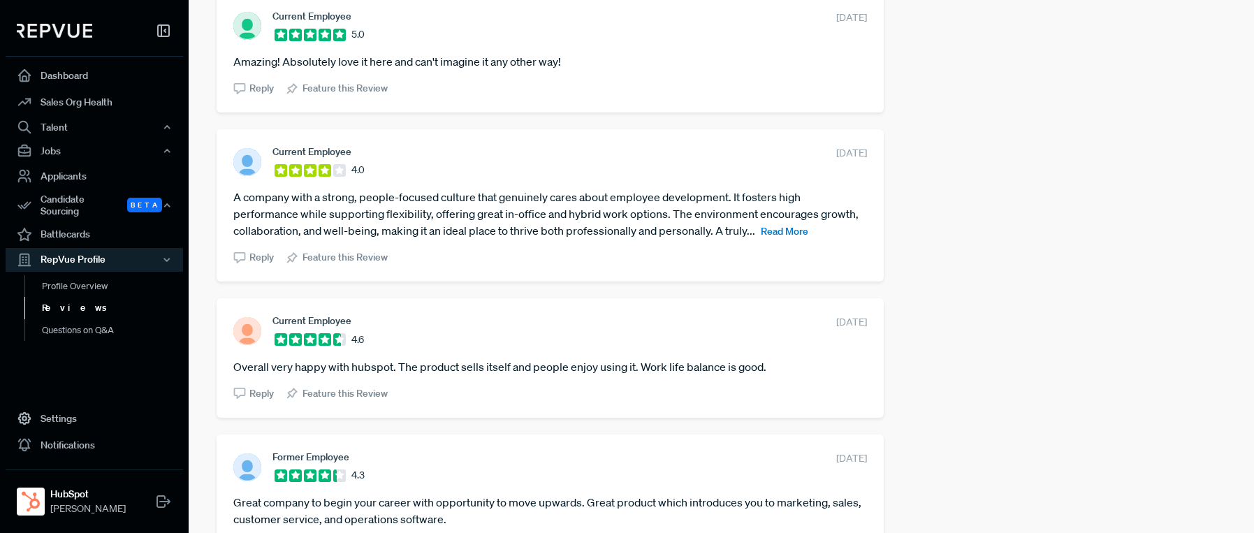
scroll to position [919, 0]
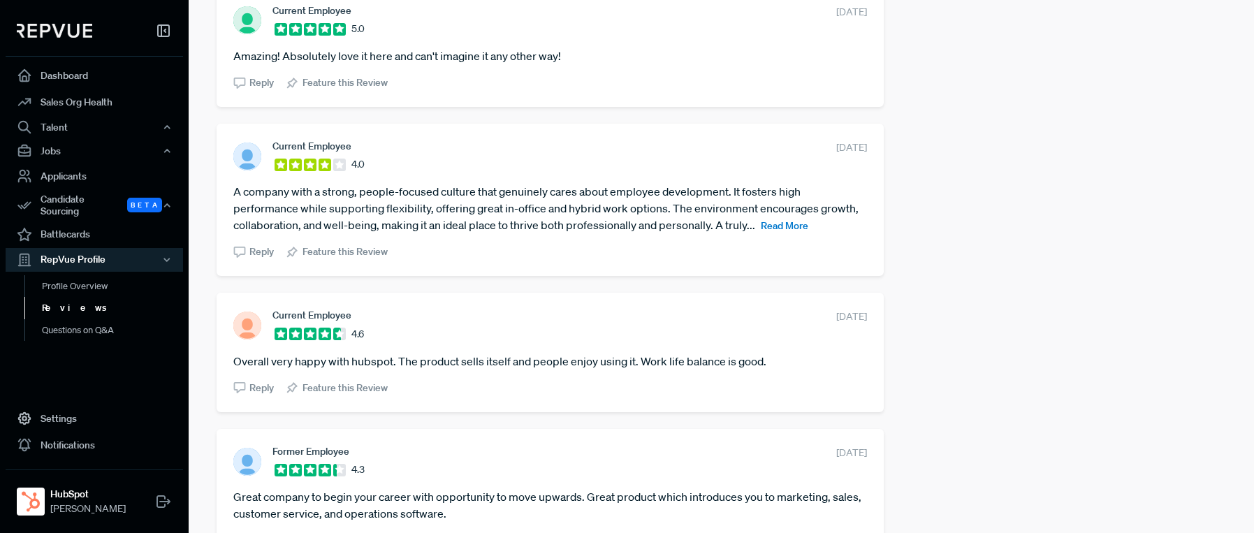
click at [256, 245] on span "Reply" at bounding box center [261, 252] width 24 height 15
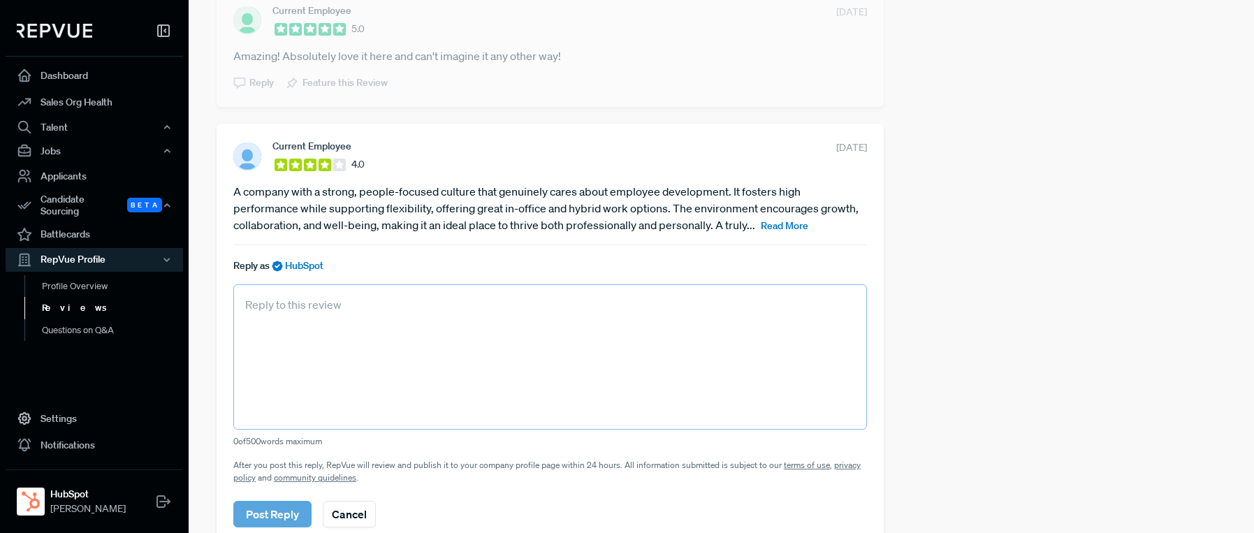
drag, startPoint x: 273, startPoint y: 295, endPoint x: 337, endPoint y: 334, distance: 75.3
click at [273, 295] on textarea at bounding box center [550, 356] width 634 height 145
paste textarea "Thanks so much for this feedback! We’re thrilled to hear you’ve experienced Hub…"
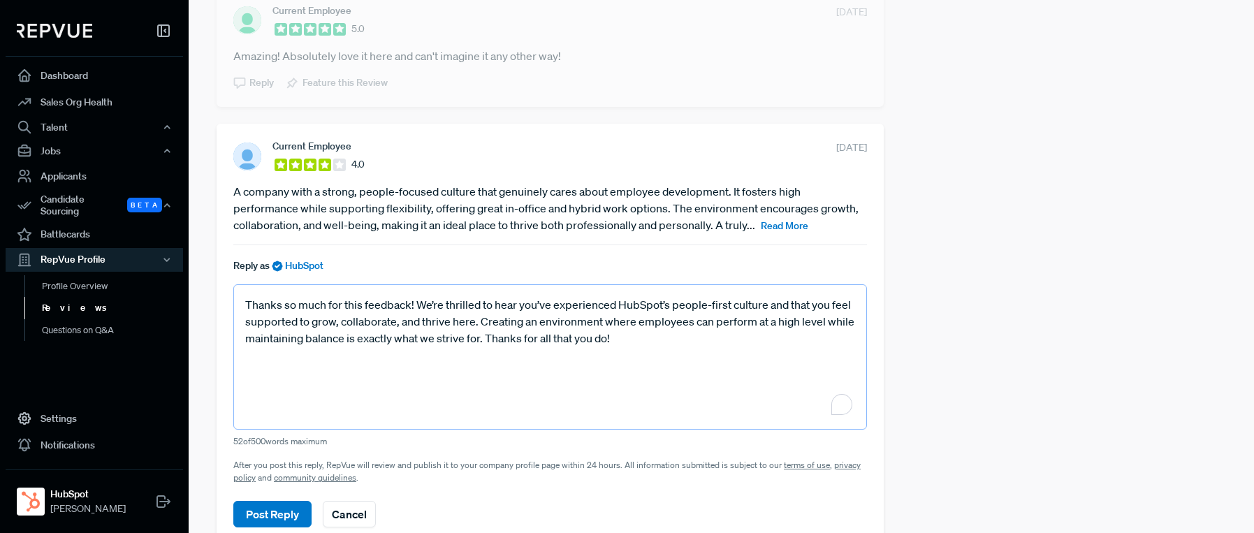
type textarea "Thanks so much for this feedback! We’re thrilled to hear you’ve experienced Hub…"
click at [260, 501] on button "Post Reply" at bounding box center [272, 514] width 78 height 27
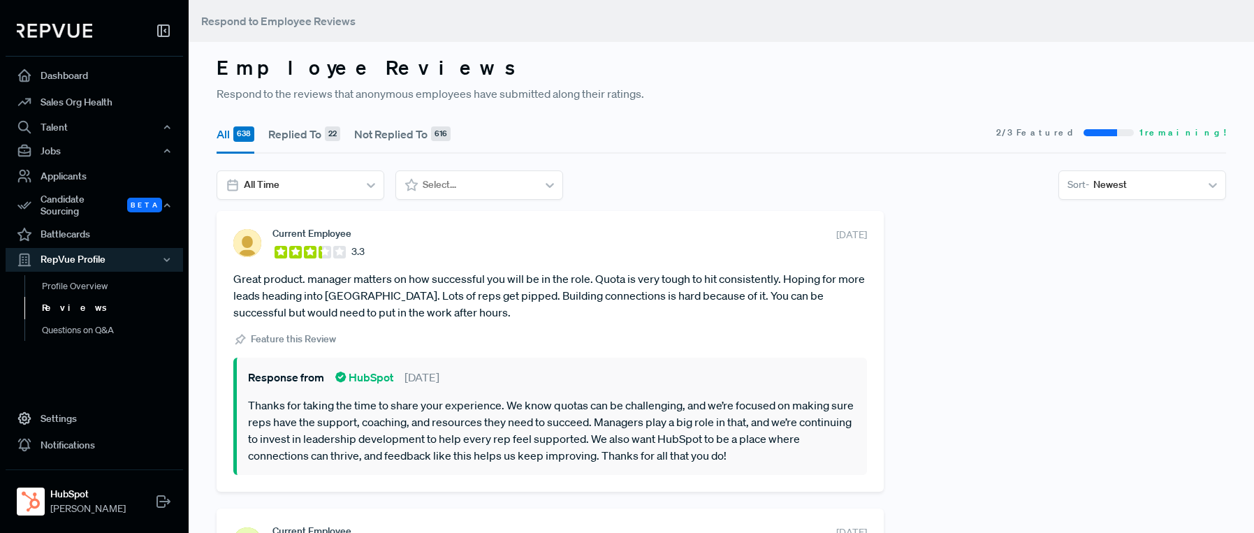
scroll to position [919, 0]
